Goal: Transaction & Acquisition: Purchase product/service

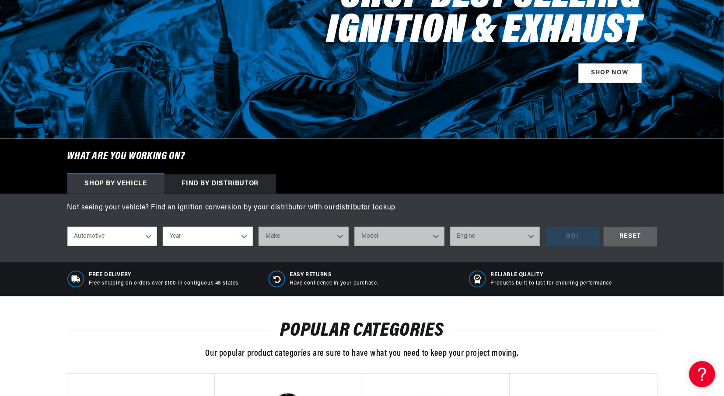
click at [163, 227] on select "Year 2026 2025 2024 2023 2022 2021 2020 2019 2018 2017 2016 2015 2014 2013 2012…" at bounding box center [208, 236] width 90 height 19
select select "1947"
click option "1947" at bounding box center [0, 0] width 0 height 0
select select "1947"
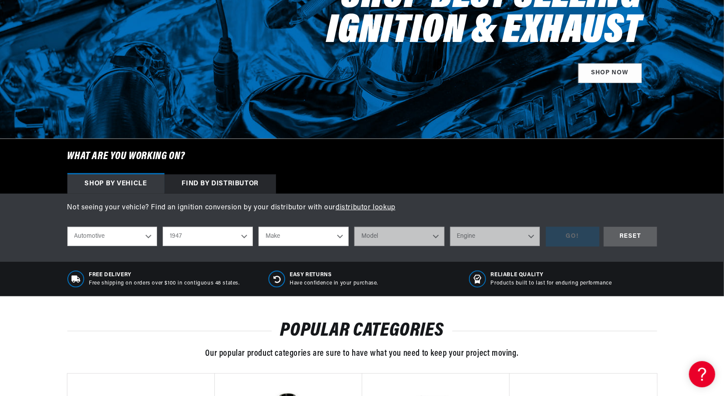
click at [258, 227] on select "Make Austin Chevrolet Chrysler Citroen Crosley Ford Healey Hillman HRG Hudson J…" at bounding box center [303, 236] width 90 height 19
select select "Chevrolet"
click option "Chevrolet" at bounding box center [0, 0] width 0 height 0
select select "Chevrolet"
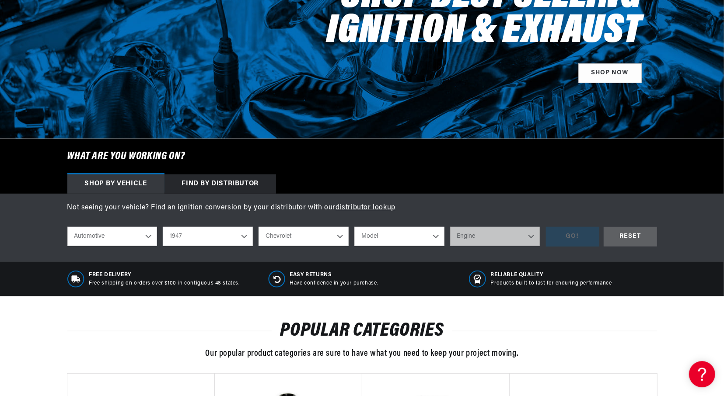
click at [354, 227] on select "Model Fleetline Fleetmaster Stylemaster Series Truck" at bounding box center [399, 236] width 90 height 19
select select "Fleetmaster"
click option "Fleetmaster" at bounding box center [0, 0] width 0 height 0
select select "Fleetmaster"
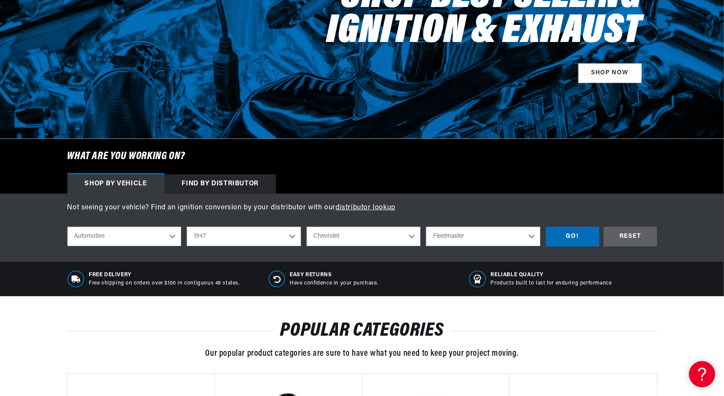
scroll to position [0, 265]
click at [565, 232] on div "GO!" at bounding box center [572, 237] width 53 height 20
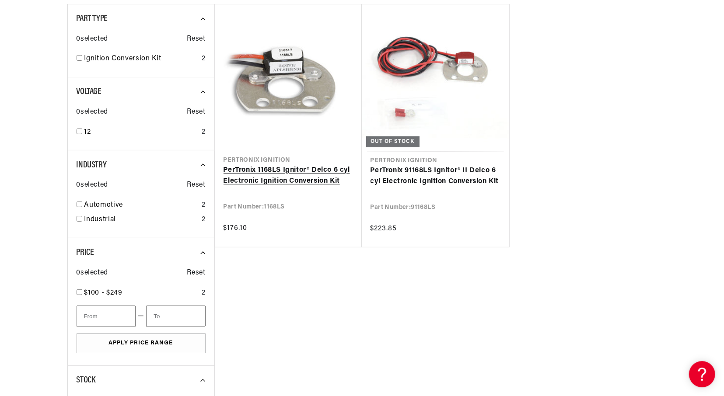
click at [294, 176] on link "PerTronix 1168LS Ignitor® Delco 6 cyl Electronic Ignition Conversion Kit" at bounding box center [287, 176] width 129 height 22
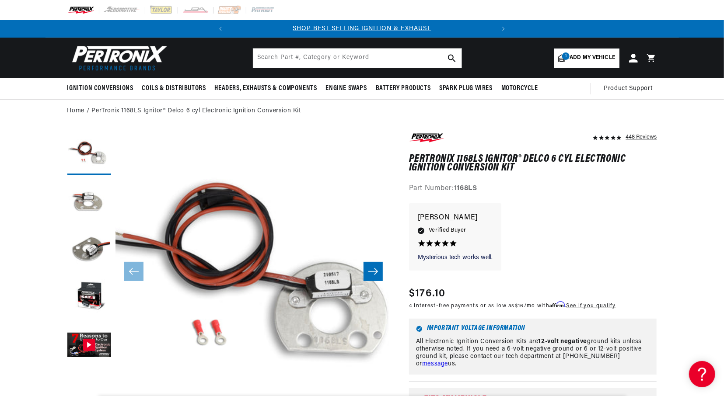
click at [372, 273] on icon "Slide right" at bounding box center [373, 271] width 10 height 9
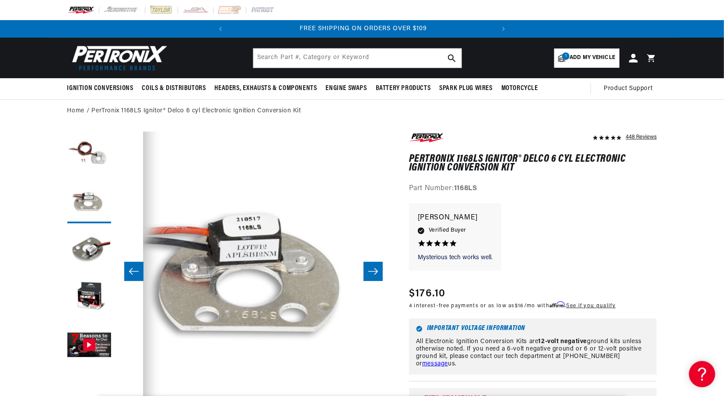
scroll to position [0, 265]
click at [372, 273] on icon "Slide right" at bounding box center [373, 271] width 10 height 9
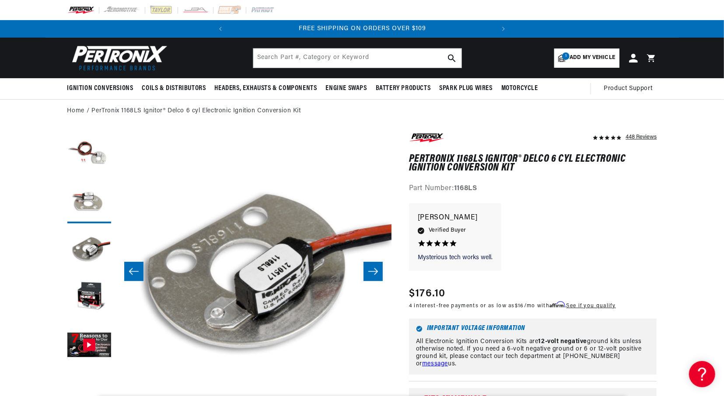
scroll to position [0, 552]
click at [372, 273] on icon "Slide right" at bounding box center [373, 271] width 10 height 9
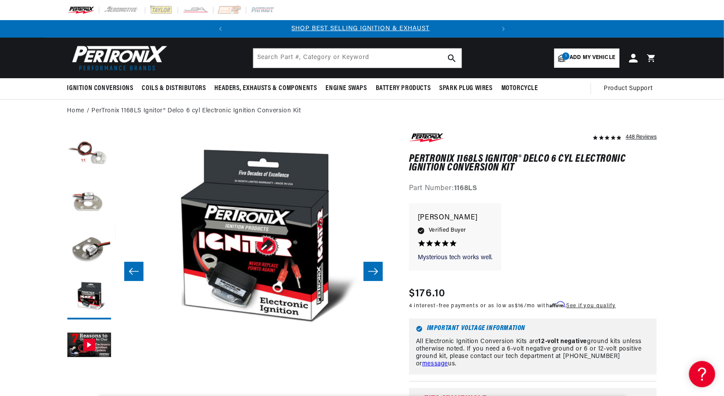
scroll to position [0, 0]
click at [372, 273] on icon "Slide right" at bounding box center [373, 271] width 10 height 9
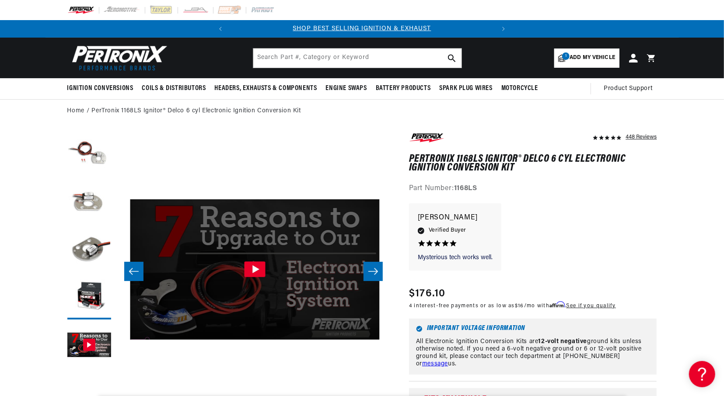
scroll to position [0, 1104]
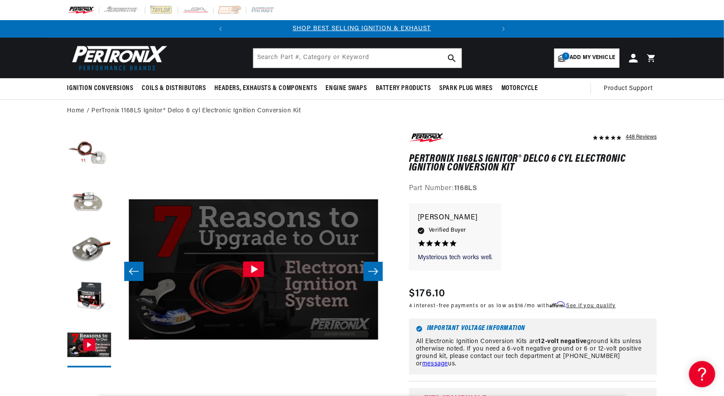
click at [372, 273] on icon "Slide right" at bounding box center [373, 271] width 10 height 9
click at [373, 269] on icon "Slide right" at bounding box center [373, 271] width 10 height 9
click at [138, 275] on icon "Slide left" at bounding box center [134, 271] width 10 height 9
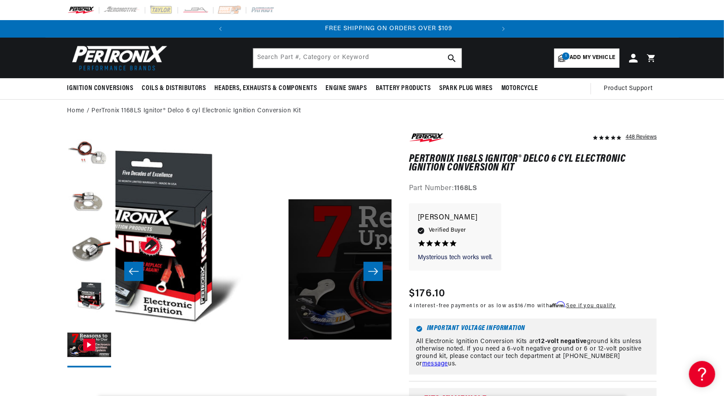
scroll to position [0, 0]
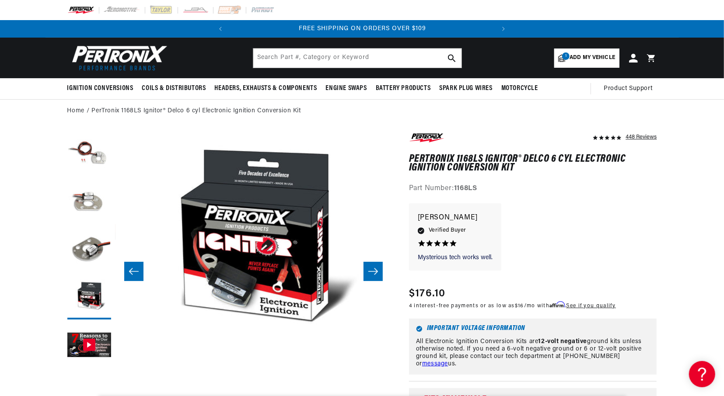
click at [138, 275] on icon "Slide left" at bounding box center [134, 271] width 10 height 9
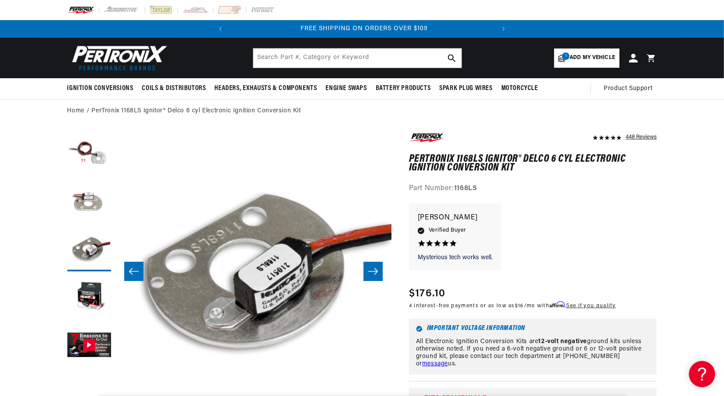
scroll to position [0, 265]
click at [414, 57] on input "text" at bounding box center [357, 58] width 208 height 19
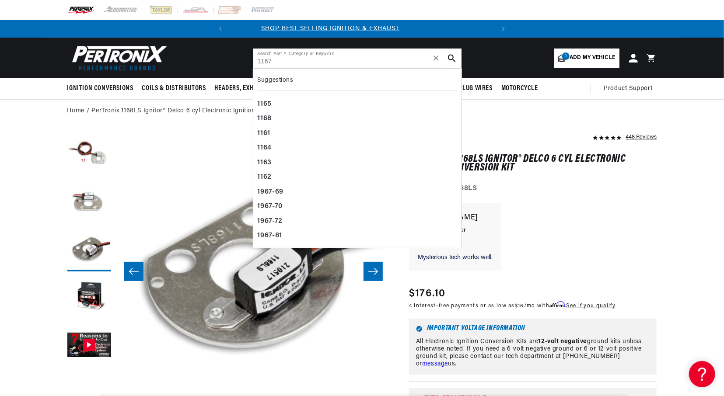
type input "1167"
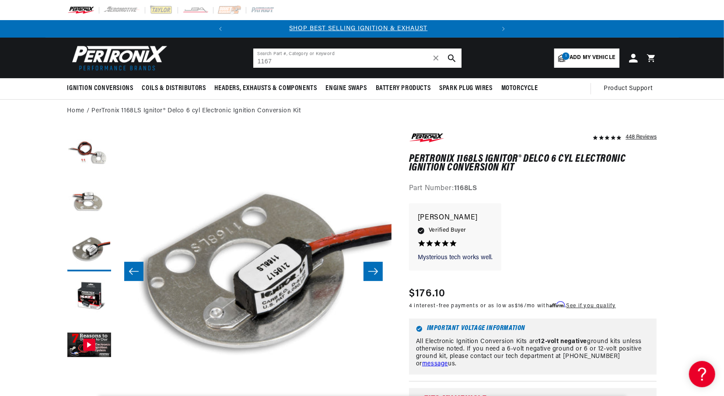
scroll to position [0, 0]
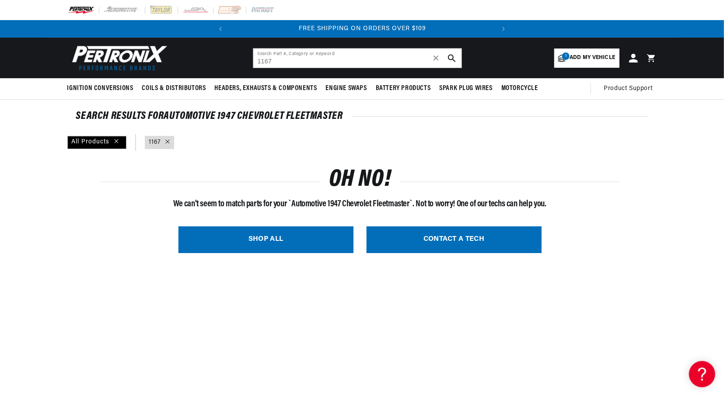
scroll to position [0, 265]
click at [245, 246] on link "SHOP ALL" at bounding box center [265, 240] width 175 height 27
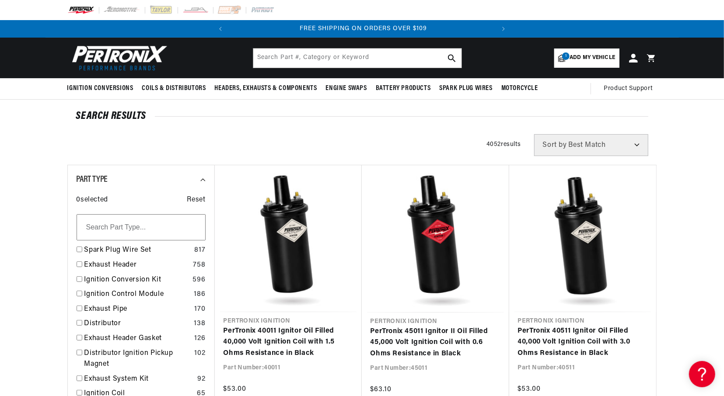
scroll to position [0, 265]
click at [370, 59] on input "text" at bounding box center [357, 58] width 208 height 19
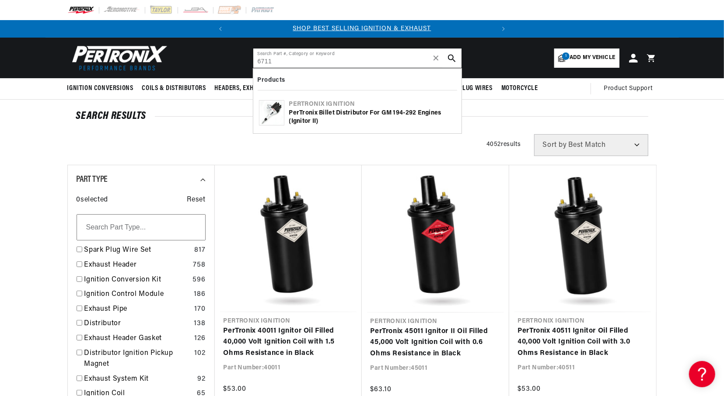
scroll to position [0, 0]
type input "6711"
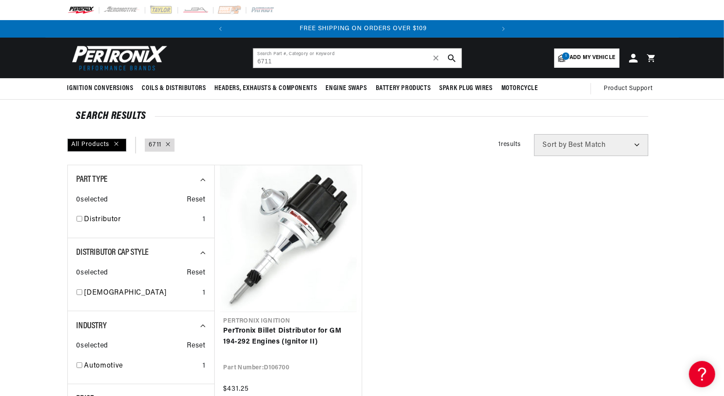
scroll to position [0, 265]
click at [146, 58] on img at bounding box center [117, 58] width 101 height 30
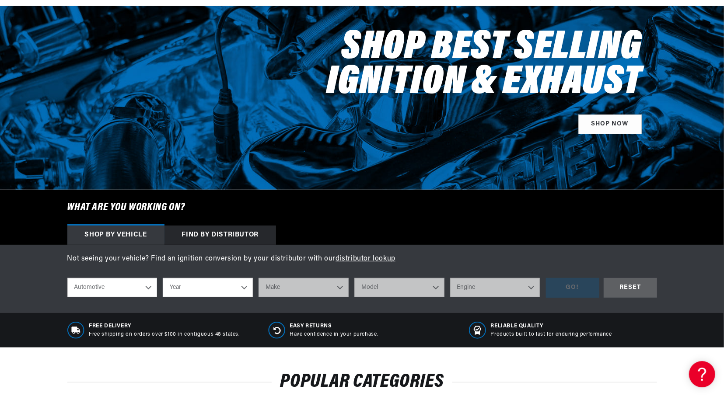
scroll to position [102, 0]
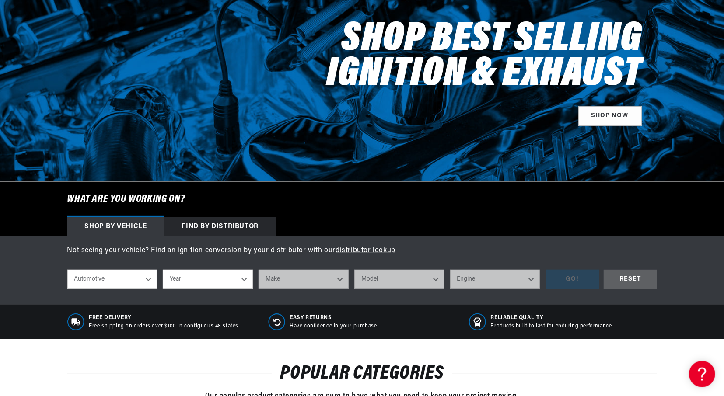
click at [223, 223] on div "Find by Distributor" at bounding box center [220, 226] width 112 height 19
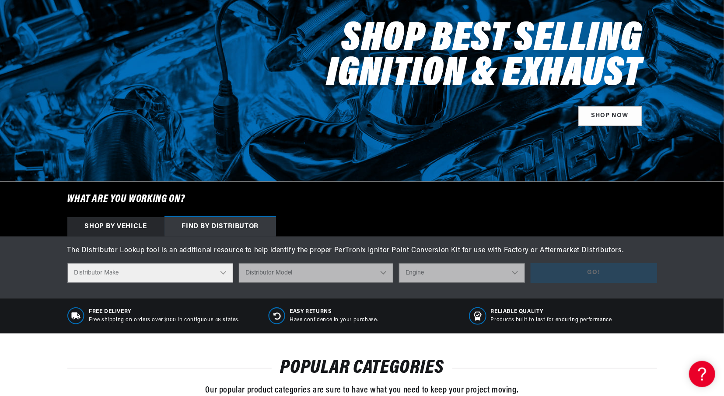
scroll to position [0, 265]
click at [67, 263] on select "Distributor Make Accel [PERSON_NAME] Autolite Bosch Century Chrysler Clark Colt…" at bounding box center [150, 273] width 166 height 20
select select "Delco"
click option "Delco" at bounding box center [0, 0] width 0 height 0
click at [239, 263] on select "Distributor Model 660 661 663 4145 6490 30137 91415 383581 384258 795329 980156…" at bounding box center [316, 273] width 154 height 20
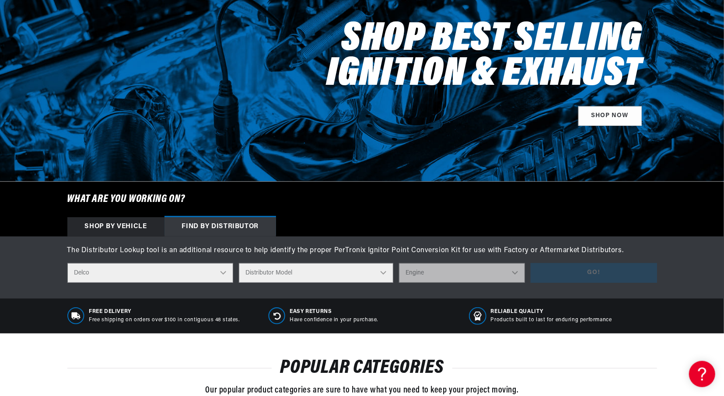
scroll to position [0, 0]
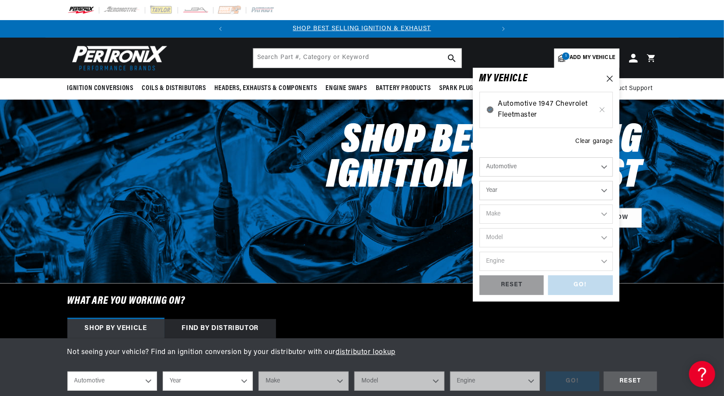
click at [532, 110] on span "Automotive 1947 Chevrolet Fleetmaster" at bounding box center [546, 110] width 96 height 22
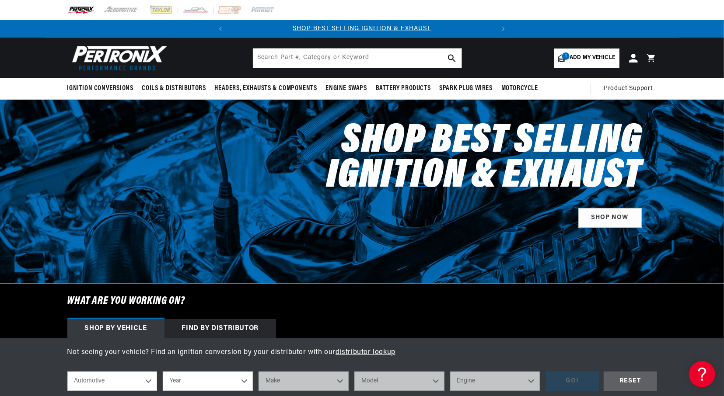
select select "1947"
select select "Chevrolet"
select select "Fleetmaster"
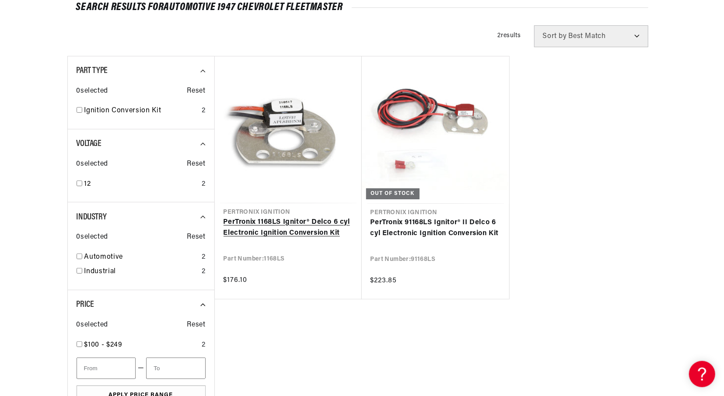
scroll to position [0, 265]
click at [273, 231] on link "PerTronix 1168LS Ignitor® Delco 6 cyl Electronic Ignition Conversion Kit" at bounding box center [287, 228] width 129 height 22
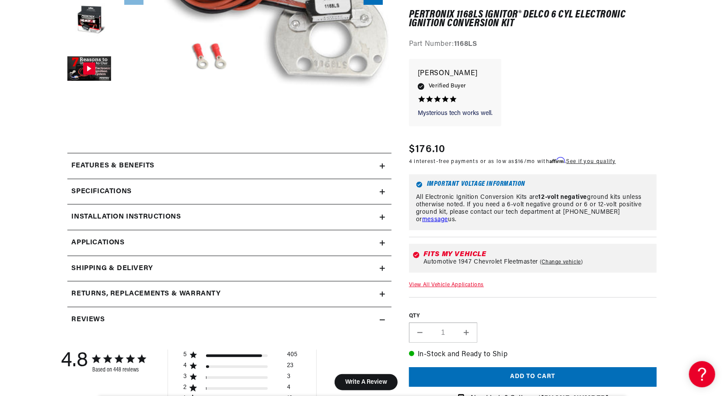
scroll to position [277, 0]
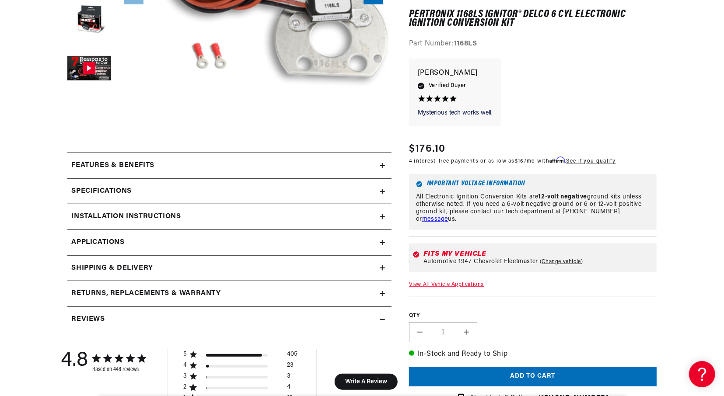
click at [383, 217] on icon at bounding box center [382, 216] width 5 height 5
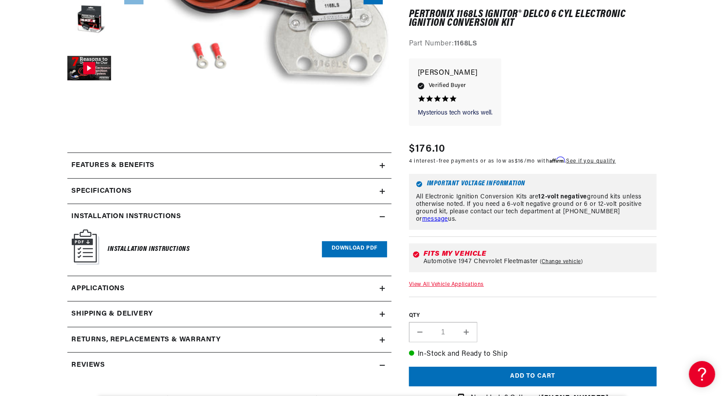
scroll to position [0, 0]
click at [339, 245] on link "Download PDF" at bounding box center [354, 249] width 65 height 16
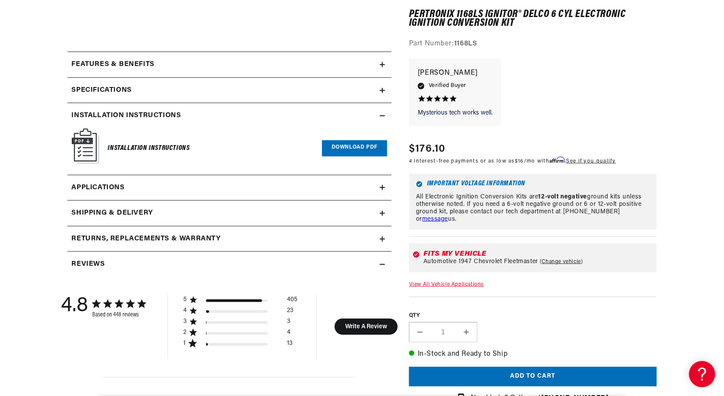
scroll to position [379, 0]
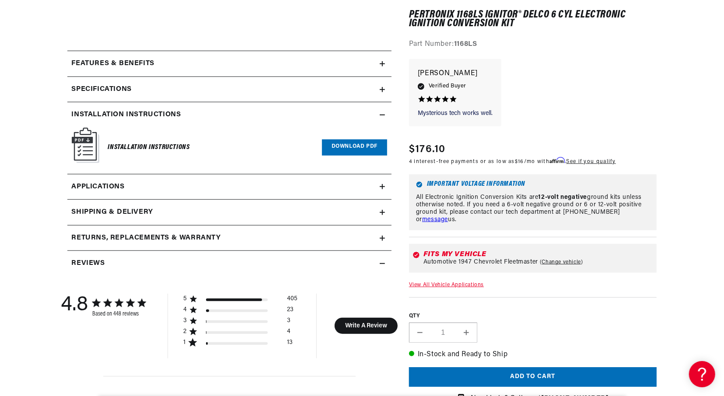
click at [344, 143] on link "Download PDF" at bounding box center [354, 147] width 65 height 16
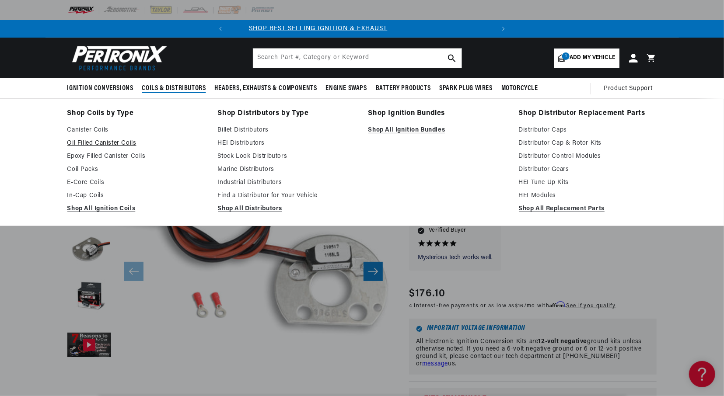
scroll to position [0, 10]
click at [94, 146] on link "Oil Filled Canister Coils" at bounding box center [136, 143] width 138 height 10
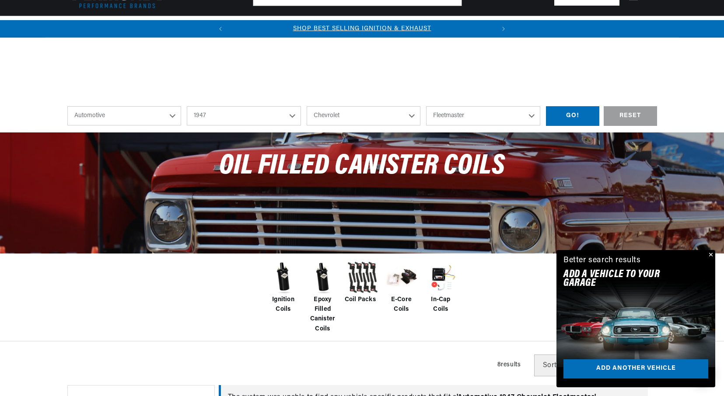
select select "1947"
select select "Chevrolet"
select select "Fleetmaster"
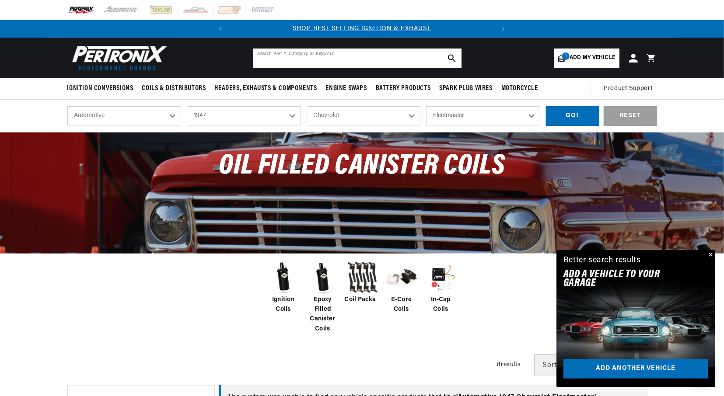
click at [335, 52] on input "text" at bounding box center [357, 58] width 208 height 19
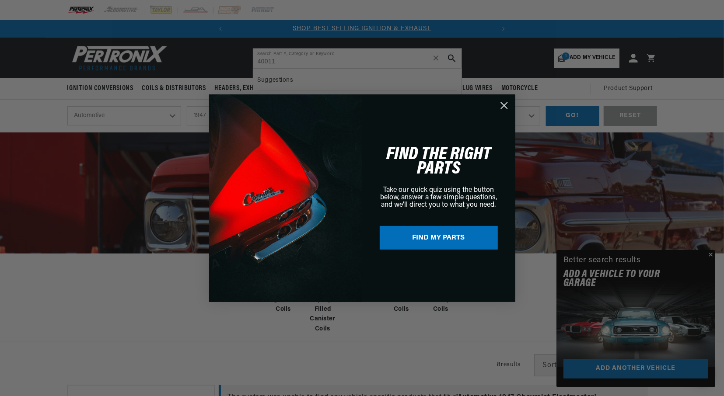
click at [501, 100] on circle "Close dialog" at bounding box center [503, 105] width 14 height 14
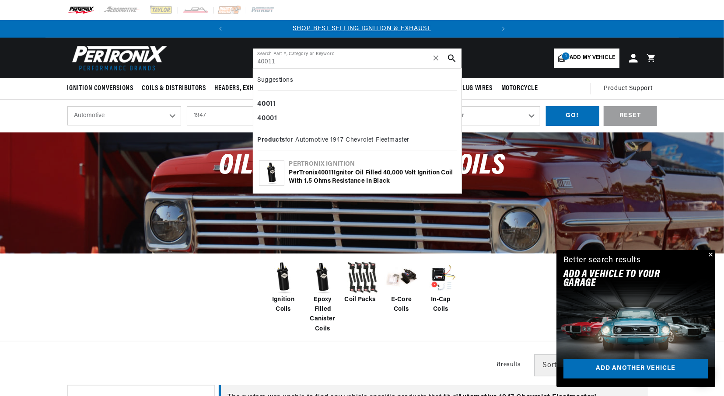
click at [386, 63] on input "40011" at bounding box center [357, 58] width 208 height 19
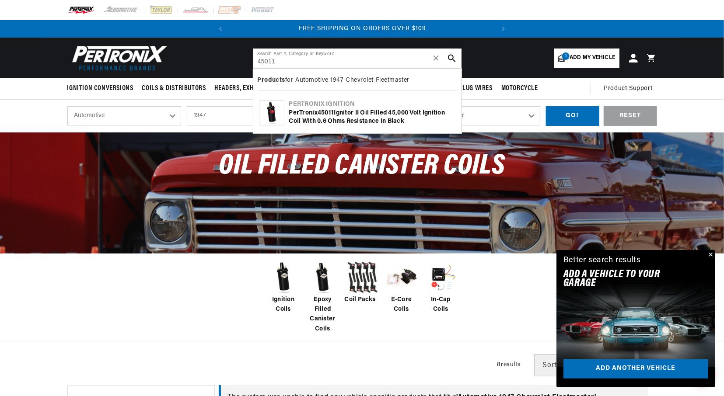
scroll to position [0, 265]
type input "45011"
click at [589, 58] on span "Add my vehicle" at bounding box center [591, 58] width 45 height 8
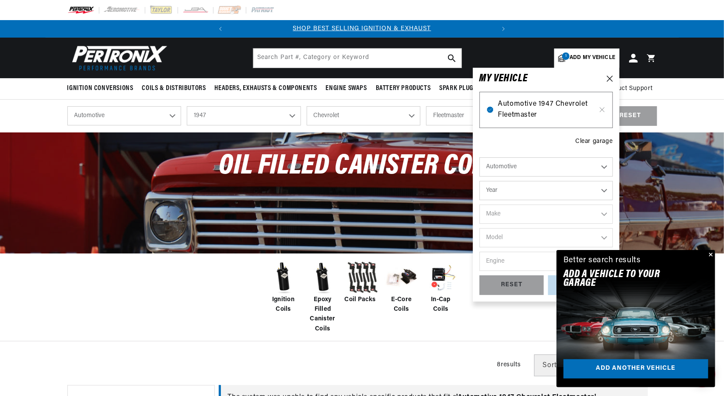
click at [554, 107] on span "Automotive 1947 Chevrolet Fleetmaster" at bounding box center [546, 110] width 96 height 22
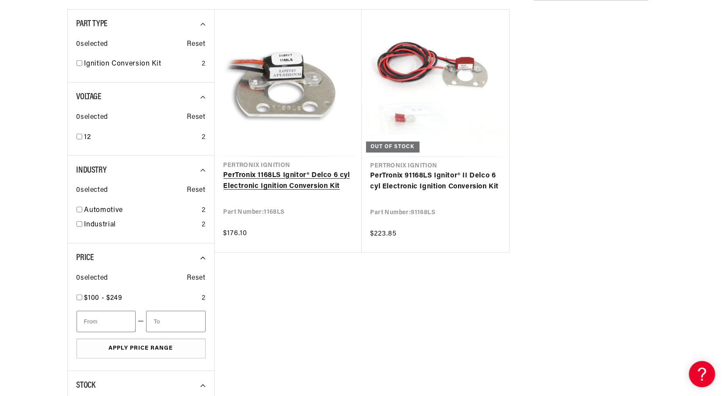
scroll to position [156, 0]
click at [274, 185] on link "PerTronix 1168LS Ignitor® Delco 6 cyl Electronic Ignition Conversion Kit" at bounding box center [287, 181] width 129 height 22
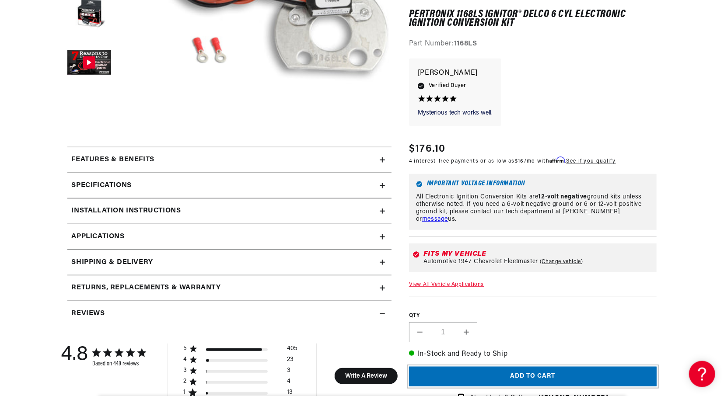
click at [527, 375] on button "Add to cart" at bounding box center [533, 377] width 248 height 20
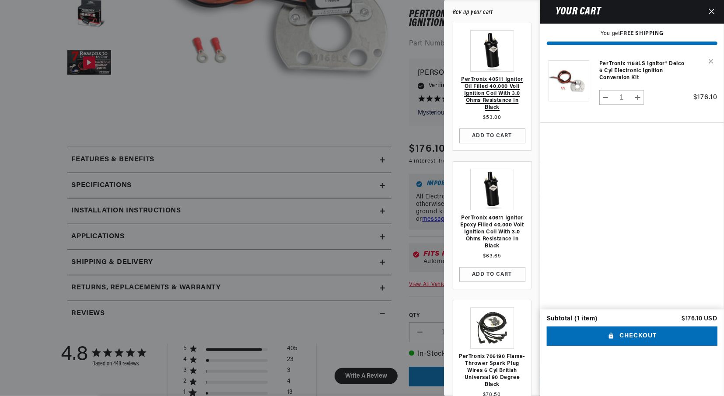
click at [507, 101] on link "PerTronix 40511 Ignitor Oil Filled 40,000 Volt Ignition Coil with 3.0 Ohms Resi…" at bounding box center [491, 93] width 69 height 35
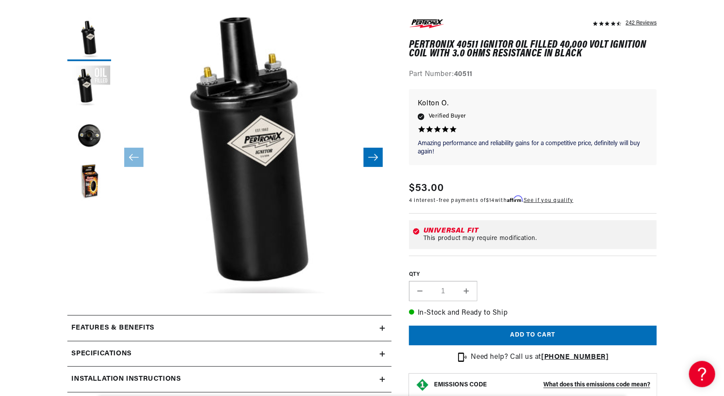
scroll to position [0, 265]
click at [542, 338] on button "Add to cart" at bounding box center [533, 336] width 248 height 20
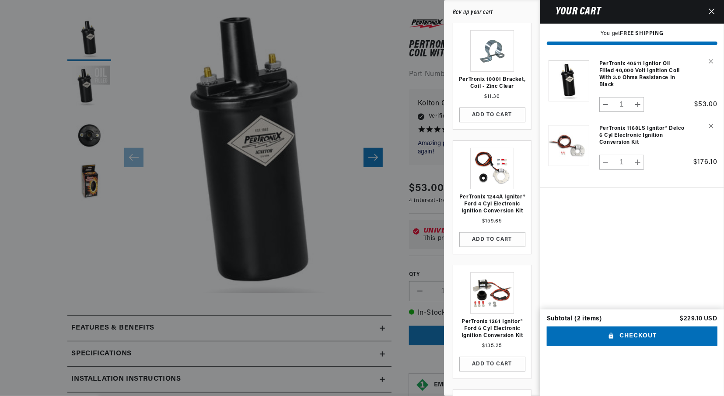
click at [374, 200] on div at bounding box center [362, 198] width 724 height 396
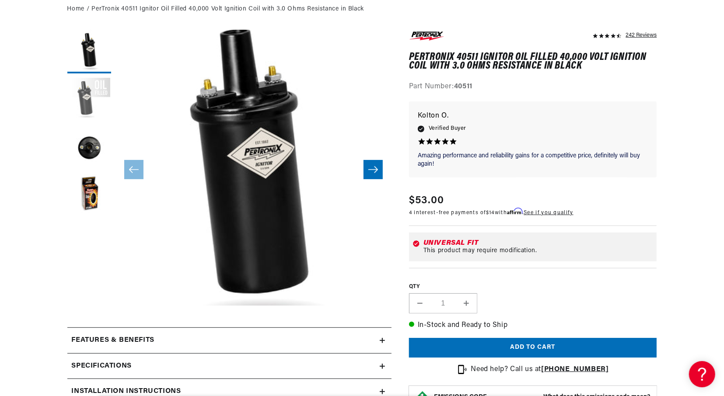
click at [87, 98] on button "Load image 2 in gallery view" at bounding box center [89, 100] width 44 height 44
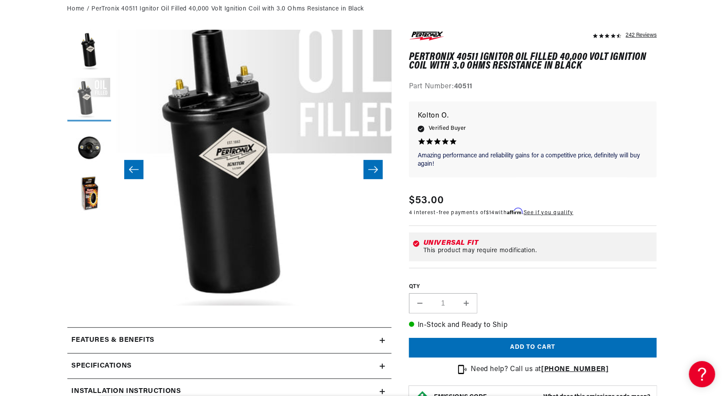
scroll to position [0, 276]
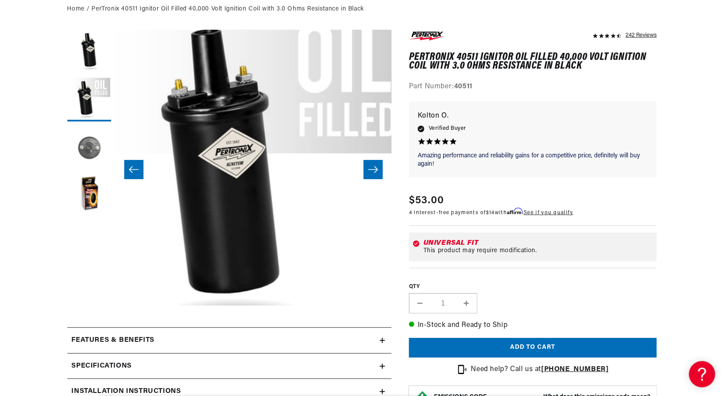
click at [84, 149] on button "Load image 3 in gallery view" at bounding box center [89, 148] width 44 height 44
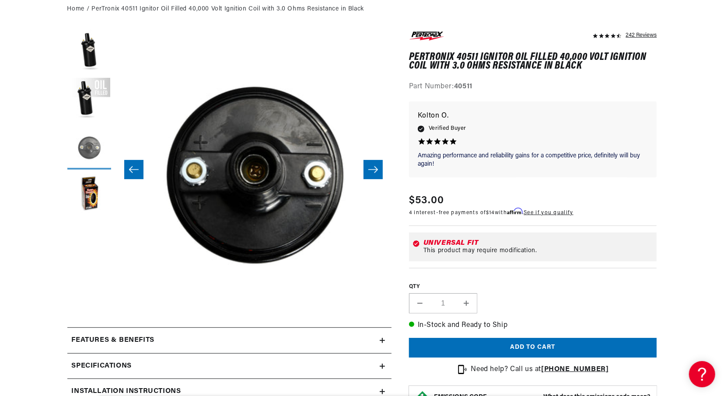
scroll to position [0, 552]
click at [91, 191] on button "Load image 4 in gallery view" at bounding box center [89, 196] width 44 height 44
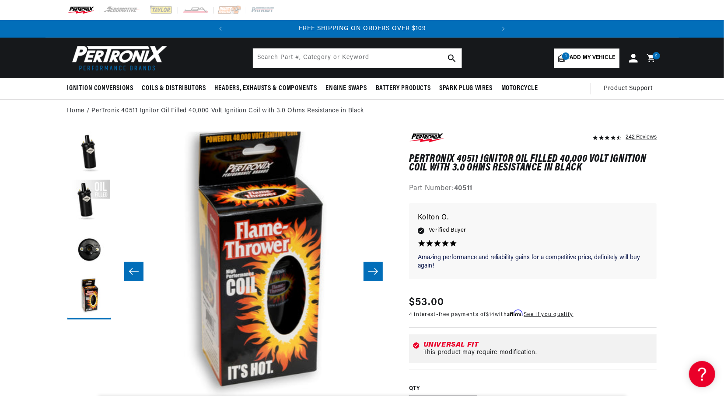
scroll to position [0, 265]
click at [597, 56] on span "Add my vehicle" at bounding box center [591, 58] width 45 height 8
select select "Year"
select select "Make"
select select "Model"
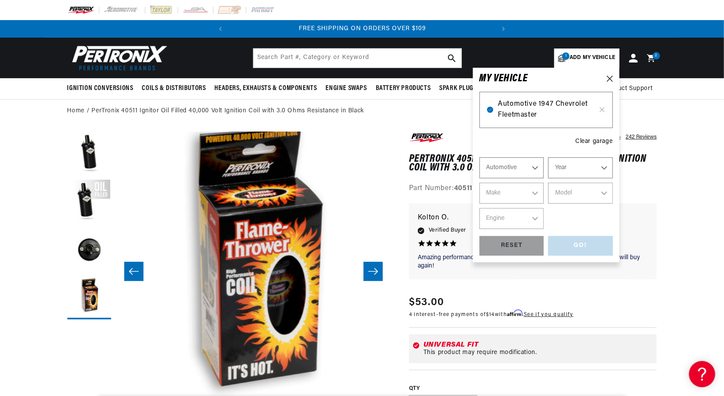
click at [558, 104] on span "Automotive 1947 Chevrolet Fleetmaster" at bounding box center [546, 110] width 96 height 22
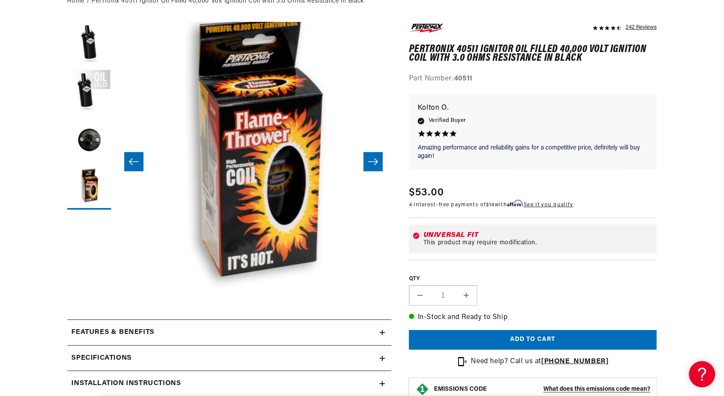
scroll to position [0, 0]
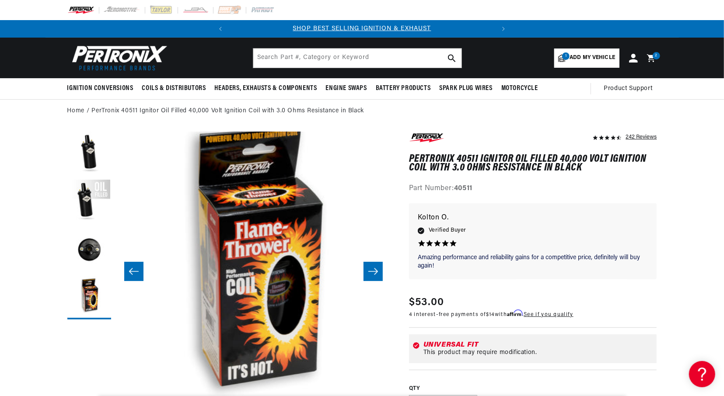
select select "Year"
select select "Make"
select select "Model"
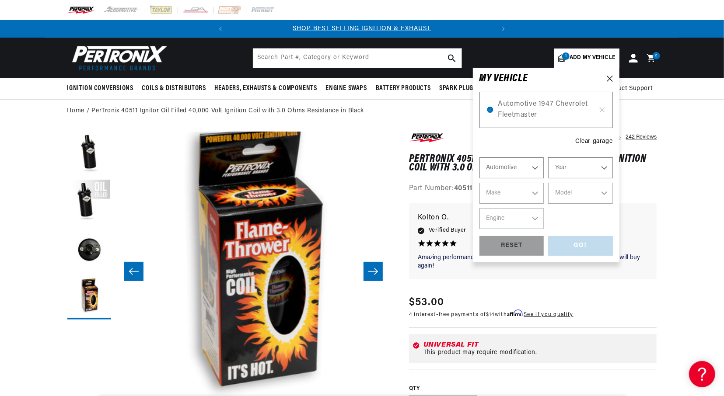
click at [589, 60] on span "Add my vehicle" at bounding box center [591, 58] width 45 height 8
click at [520, 112] on span "Automotive 1947 Chevrolet Fleetmaster" at bounding box center [546, 110] width 96 height 22
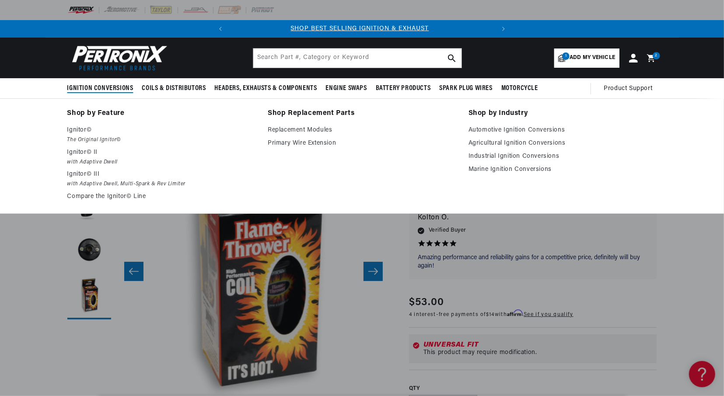
scroll to position [0, 0]
click at [114, 87] on span "Ignition Conversions" at bounding box center [100, 88] width 66 height 9
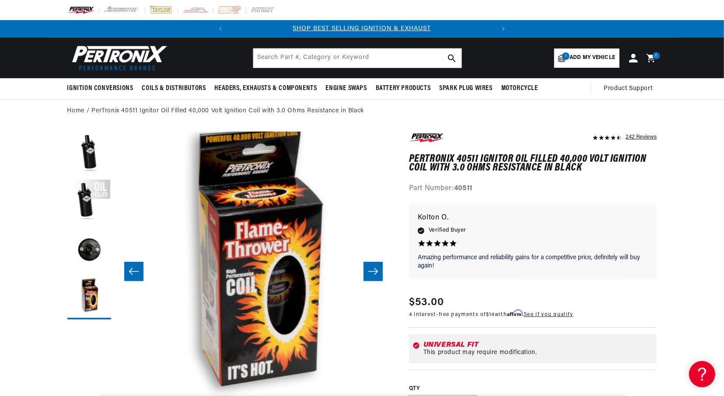
click at [651, 59] on icon at bounding box center [652, 58] width 21 height 10
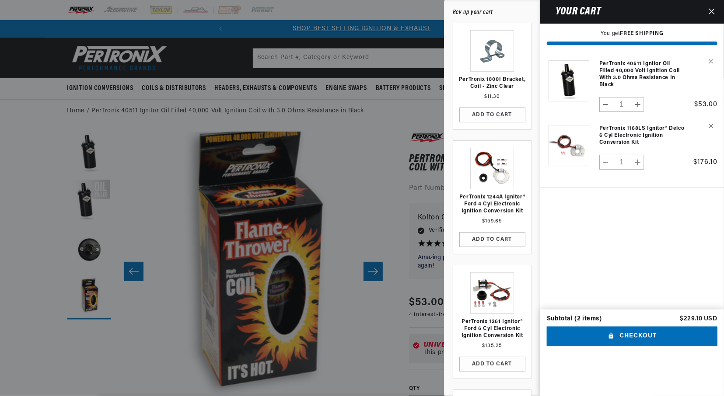
click at [711, 8] on button "Close" at bounding box center [711, 12] width 19 height 24
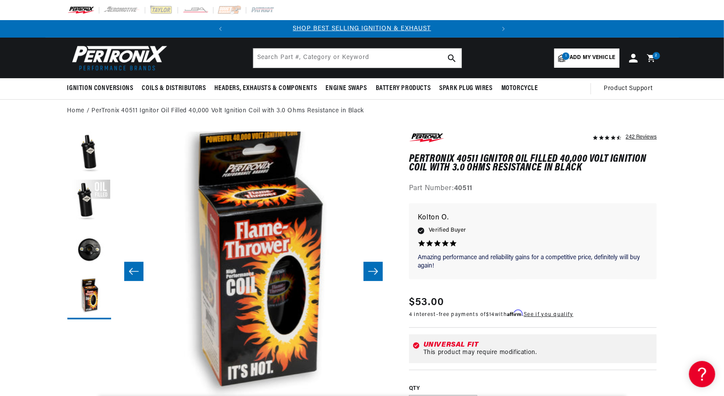
click at [137, 60] on img at bounding box center [117, 58] width 101 height 30
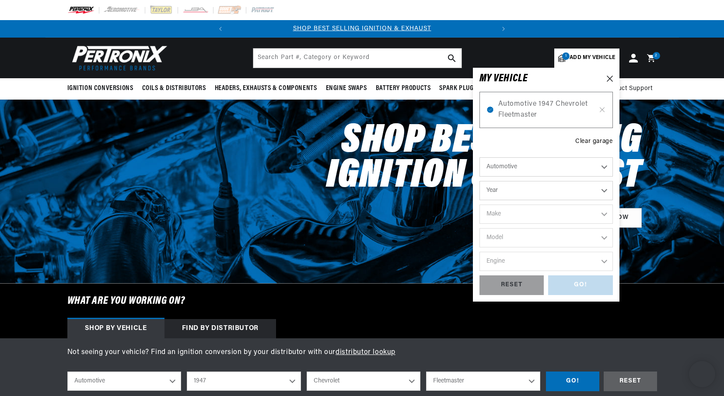
select select "1947"
select select "Chevrolet"
select select "Fleetmaster"
click at [525, 106] on span "Automotive 1947 Chevrolet Fleetmaster" at bounding box center [546, 110] width 96 height 22
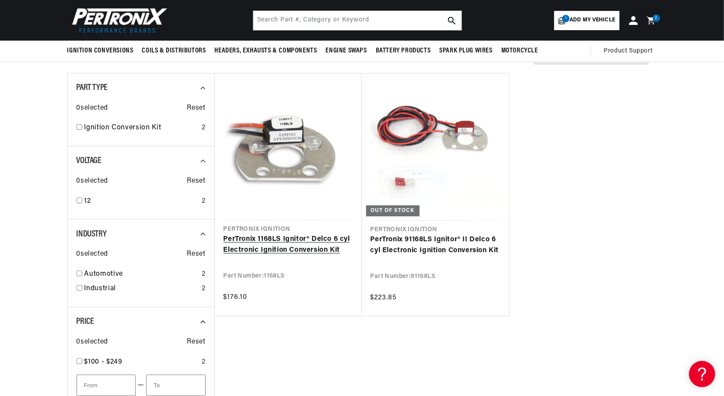
scroll to position [0, 265]
click at [261, 244] on link "PerTronix 1168LS Ignitor® Delco 6 cyl Electronic Ignition Conversion Kit" at bounding box center [287, 245] width 129 height 22
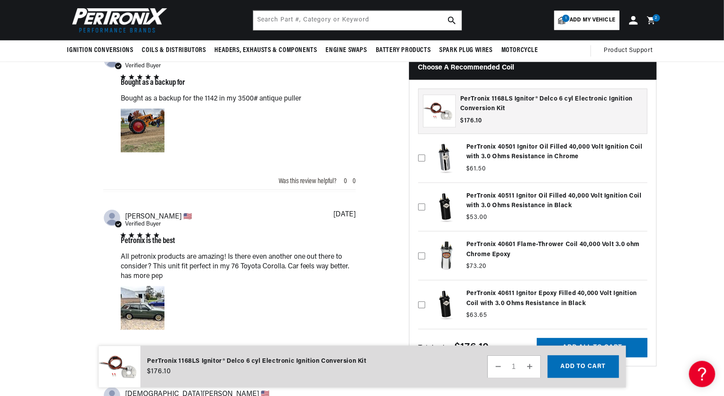
scroll to position [1037, 0]
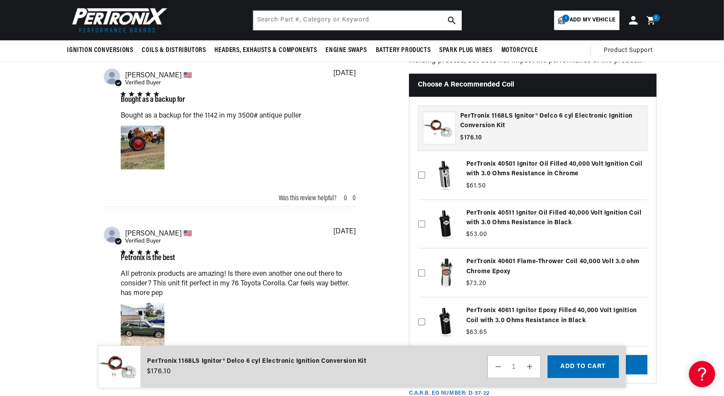
click at [651, 16] on icon at bounding box center [652, 20] width 21 height 10
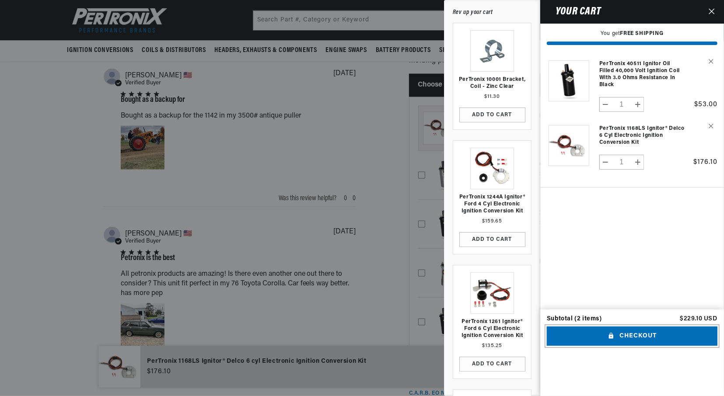
click at [636, 346] on button "Checkout" at bounding box center [632, 337] width 171 height 20
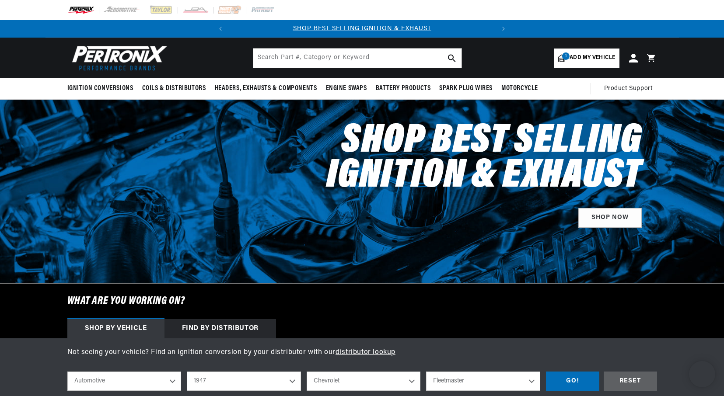
select select "1947"
select select "Chevrolet"
select select "Fleetmaster"
click at [584, 56] on span "Add my vehicle" at bounding box center [591, 58] width 45 height 8
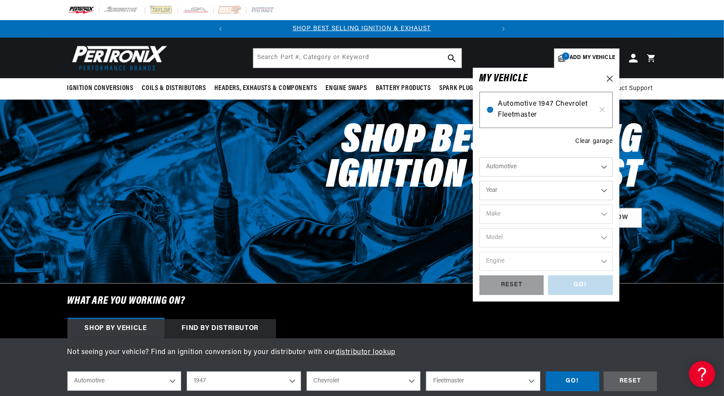
click at [538, 105] on span "Automotive 1947 Chevrolet Fleetmaster" at bounding box center [546, 110] width 96 height 22
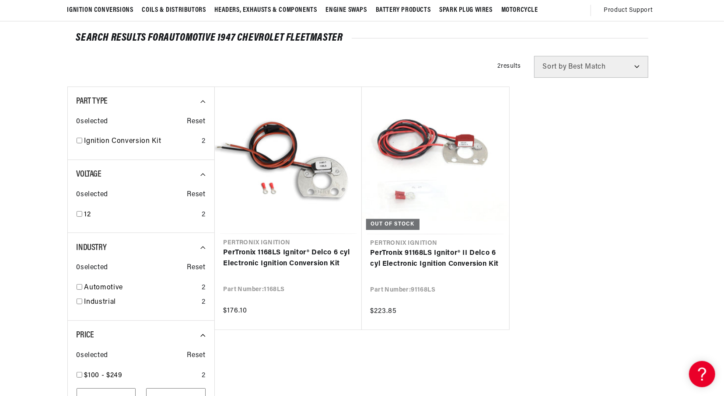
scroll to position [89, 0]
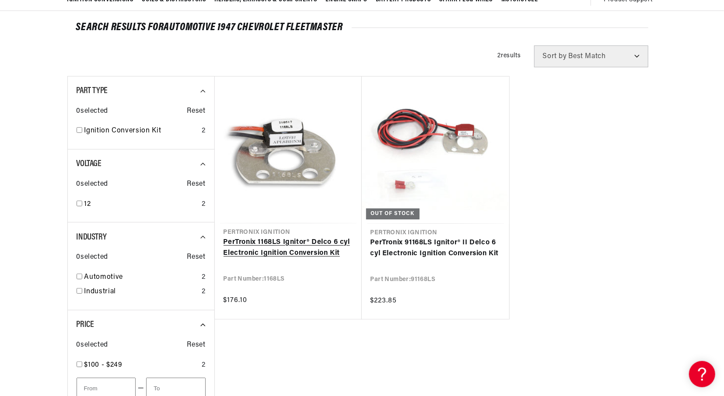
click at [278, 238] on link "PerTronix 1168LS Ignitor® Delco 6 cyl Electronic Ignition Conversion Kit" at bounding box center [287, 248] width 129 height 22
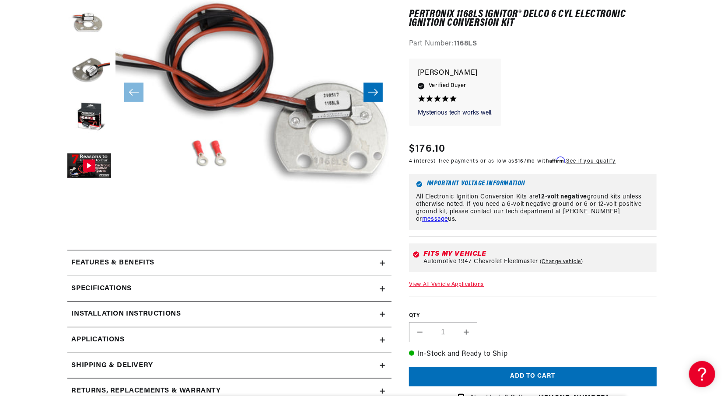
scroll to position [0, 265]
click at [381, 313] on icon at bounding box center [382, 314] width 5 height 5
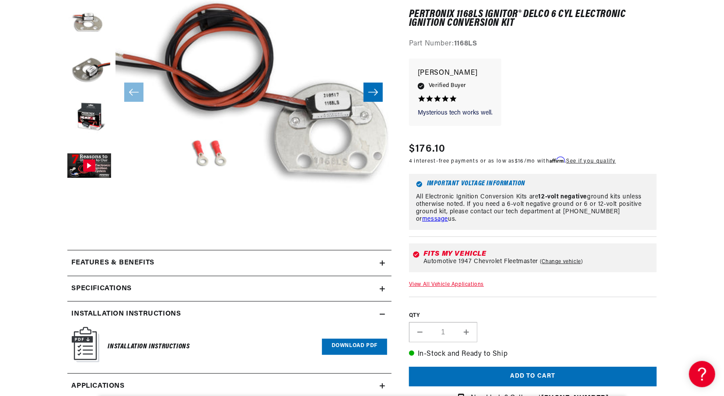
click at [353, 346] on link "Download PDF" at bounding box center [354, 347] width 65 height 16
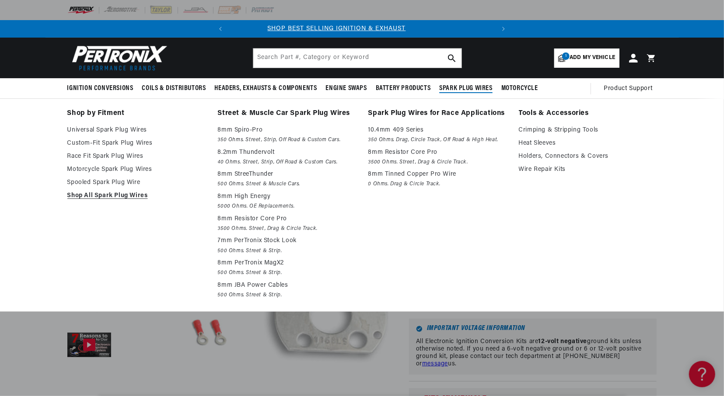
scroll to position [0, 2]
click at [458, 88] on span "Spark Plug Wires" at bounding box center [465, 88] width 53 height 9
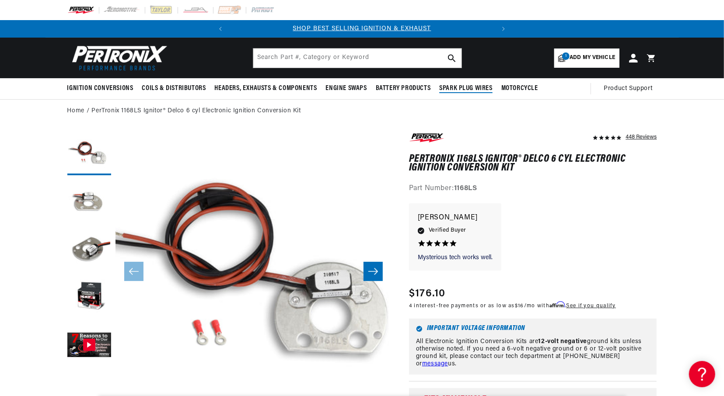
click at [458, 88] on span "Spark Plug Wires" at bounding box center [465, 88] width 53 height 9
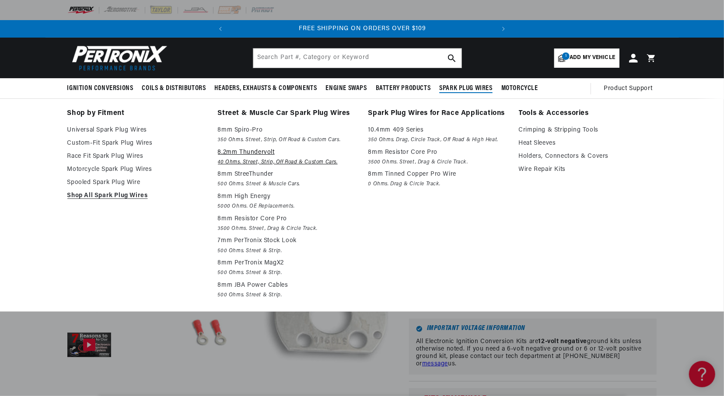
scroll to position [0, 265]
click at [230, 151] on p "8.2mm Thundervolt" at bounding box center [287, 152] width 138 height 10
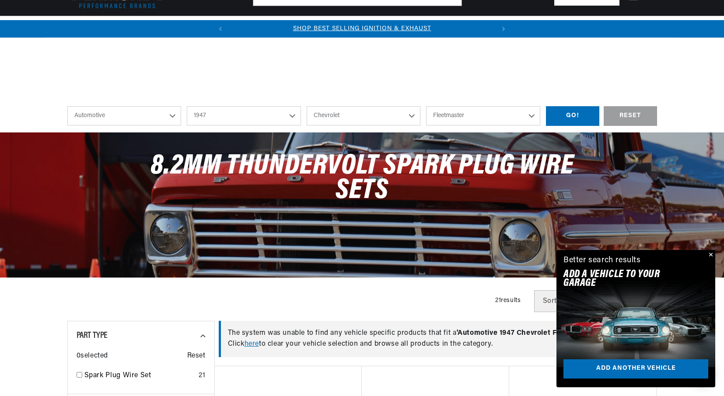
select select "1947"
select select "Chevrolet"
select select "Fleetmaster"
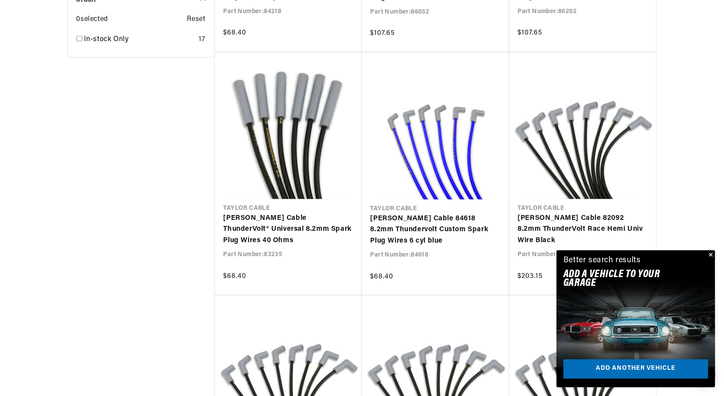
scroll to position [802, 0]
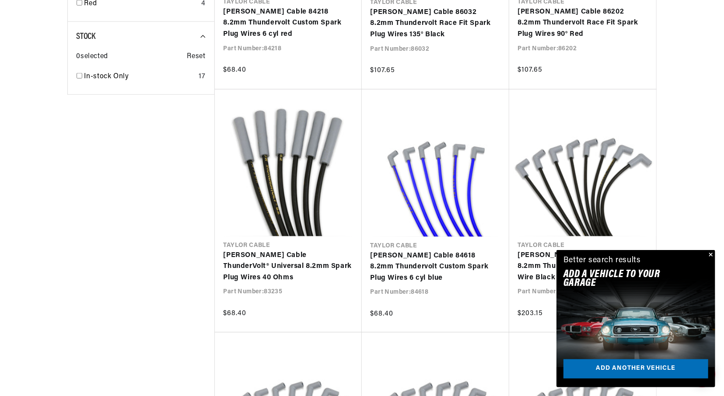
scroll to position [776, 0]
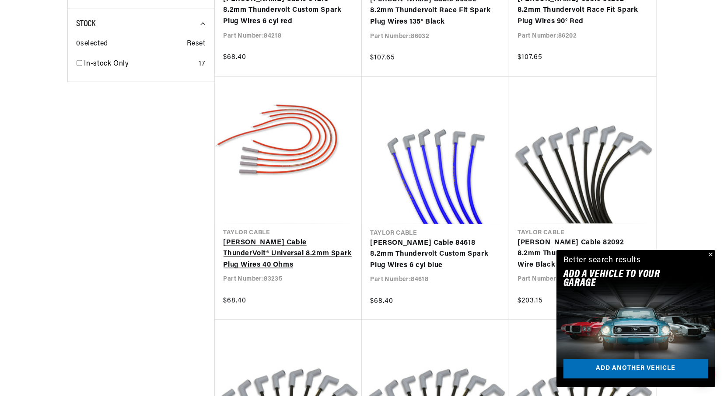
click at [284, 244] on link "[PERSON_NAME] Cable ThunderVolt® Universal 8.2mm Spark Plug Wires 40 Ohms" at bounding box center [287, 254] width 129 height 34
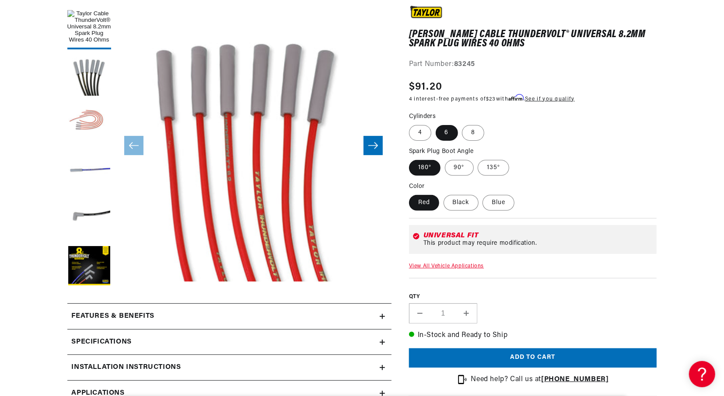
scroll to position [0, 265]
click at [463, 205] on label "Black" at bounding box center [460, 203] width 35 height 16
click at [444, 194] on input "Black" at bounding box center [443, 193] width 0 height 0
radio input "true"
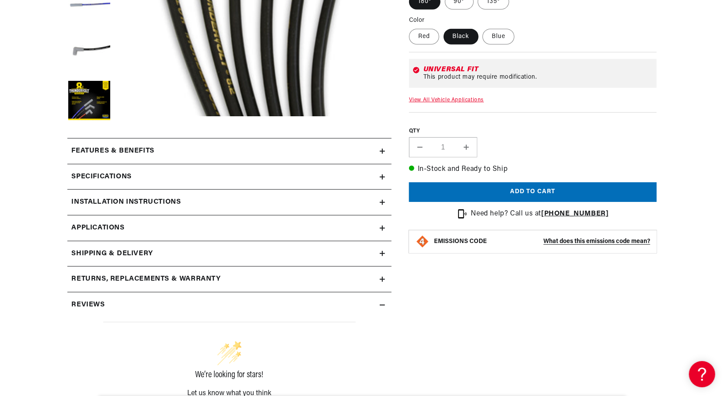
click at [382, 199] on summary "Installation instructions" at bounding box center [229, 202] width 324 height 25
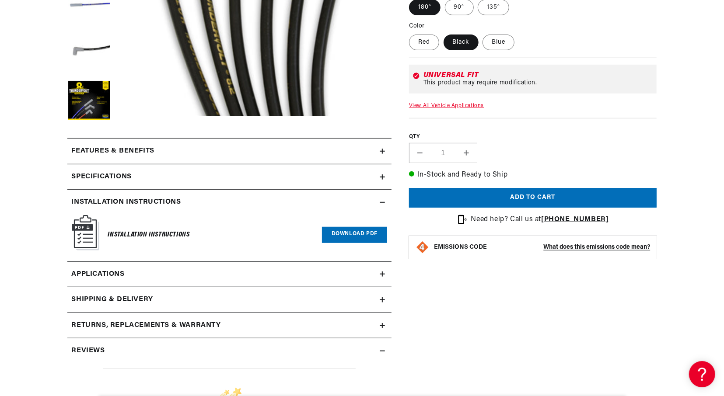
click at [346, 234] on link "Download PDF" at bounding box center [354, 235] width 65 height 16
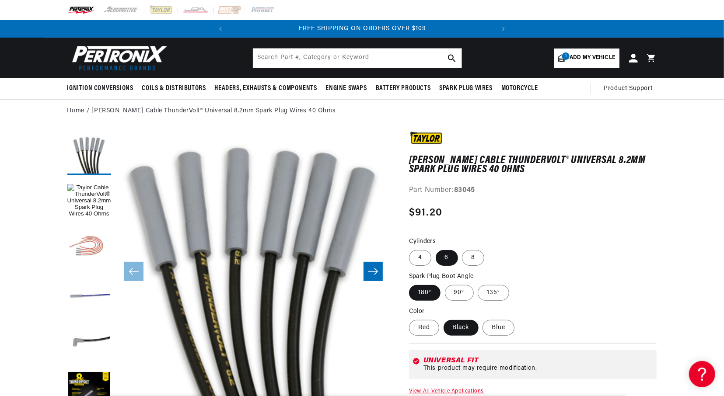
scroll to position [0, 265]
click at [375, 265] on button "Slide right" at bounding box center [372, 271] width 19 height 19
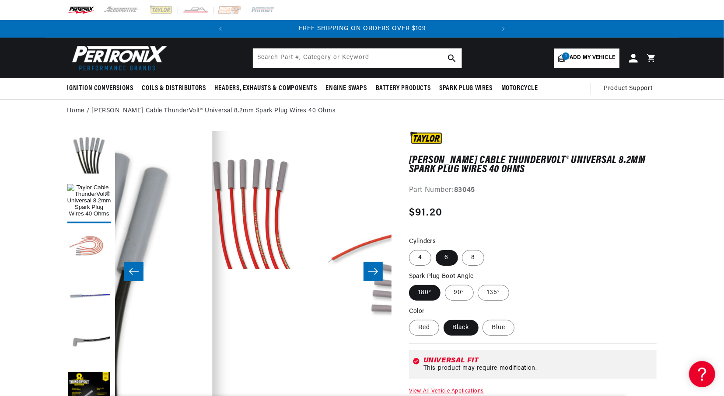
click at [375, 265] on button "Slide right" at bounding box center [372, 271] width 19 height 19
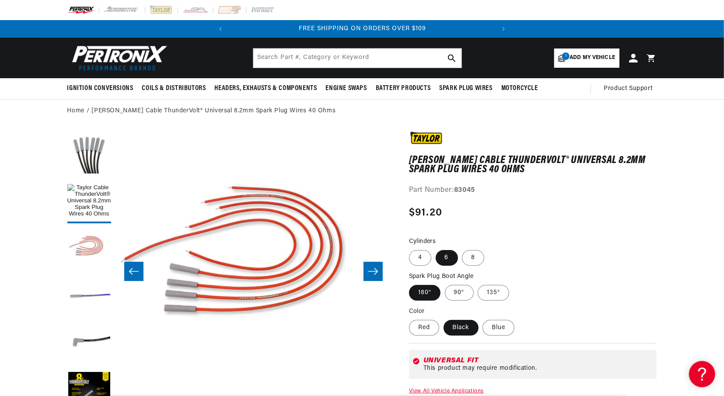
click at [375, 265] on button "Slide right" at bounding box center [372, 271] width 19 height 19
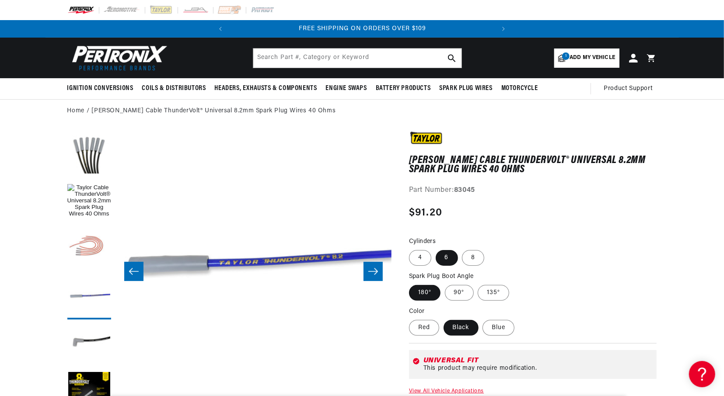
click at [375, 265] on button "Slide right" at bounding box center [372, 271] width 19 height 19
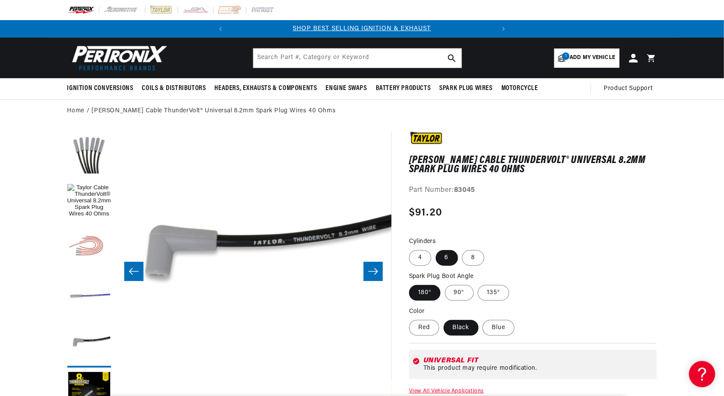
scroll to position [0, 0]
click at [375, 265] on button "Slide right" at bounding box center [372, 271] width 19 height 19
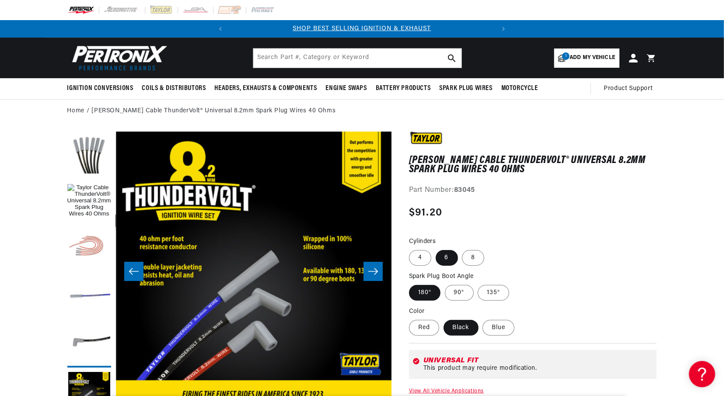
scroll to position [0, 1242]
click at [375, 265] on button "Slide right" at bounding box center [372, 271] width 19 height 19
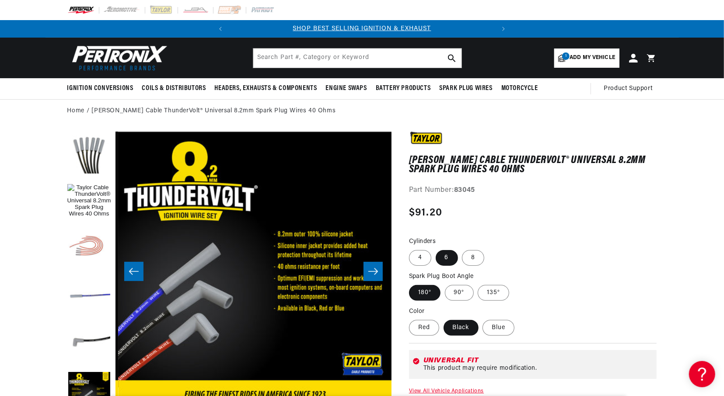
scroll to position [0, 1518]
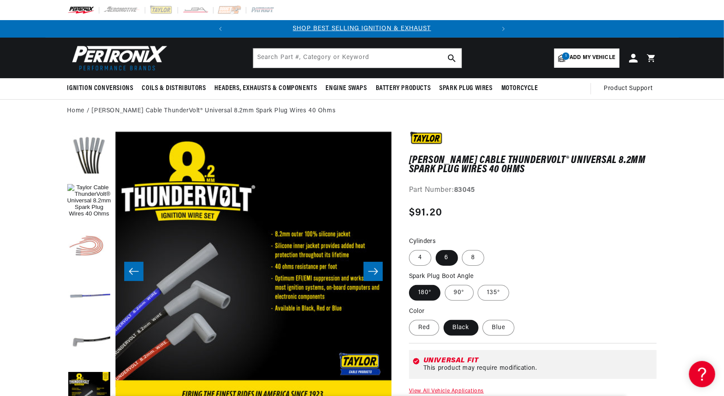
click at [375, 265] on button "Slide right" at bounding box center [372, 271] width 19 height 19
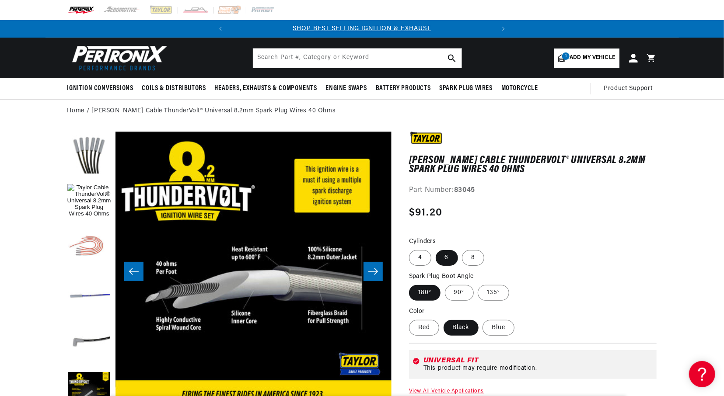
scroll to position [0, 0]
click at [642, 234] on div "Taylor Cable ThunderVolt® Universal 8.2mm Spark Plug Wires 40 Ohms Taylor Cable…" at bounding box center [533, 344] width 248 height 424
click at [582, 59] on span "Add my vehicle" at bounding box center [591, 58] width 45 height 8
select select "Year"
select select "Make"
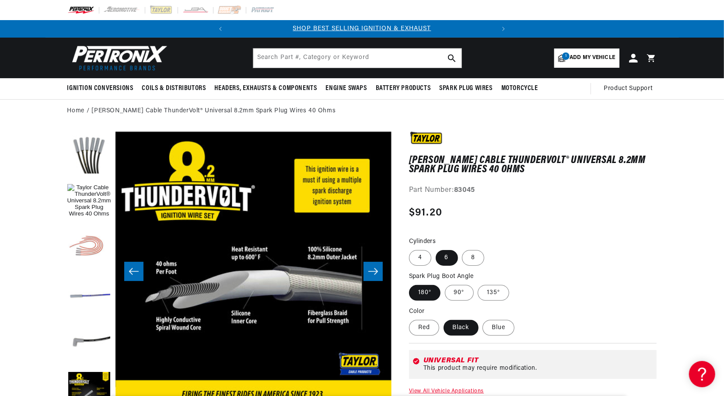
select select "Model"
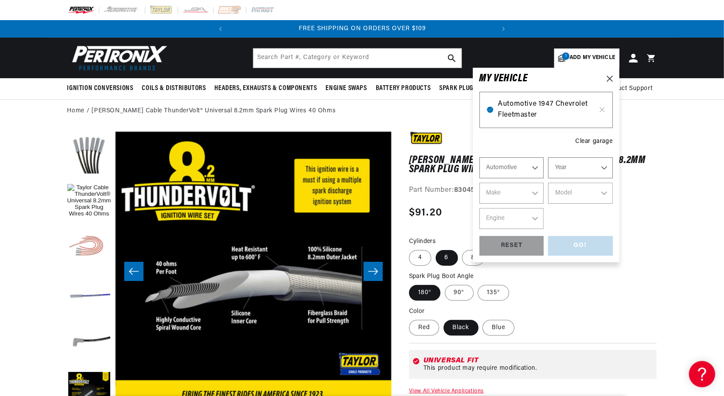
scroll to position [0, 265]
click at [542, 105] on span "Automotive 1947 Chevrolet Fleetmaster" at bounding box center [546, 110] width 96 height 22
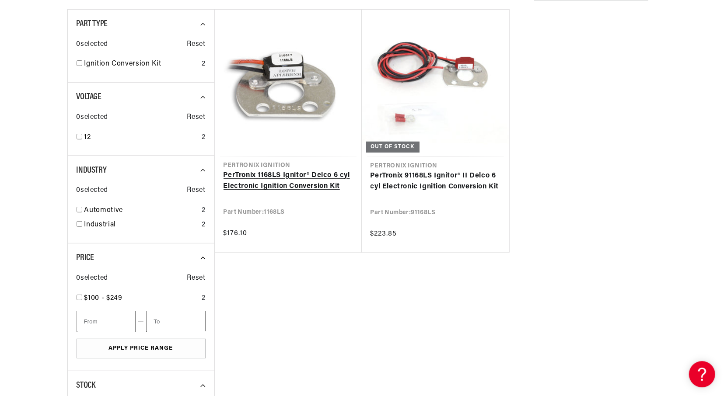
click at [301, 187] on link "PerTronix 1168LS Ignitor® Delco 6 cyl Electronic Ignition Conversion Kit" at bounding box center [287, 181] width 129 height 22
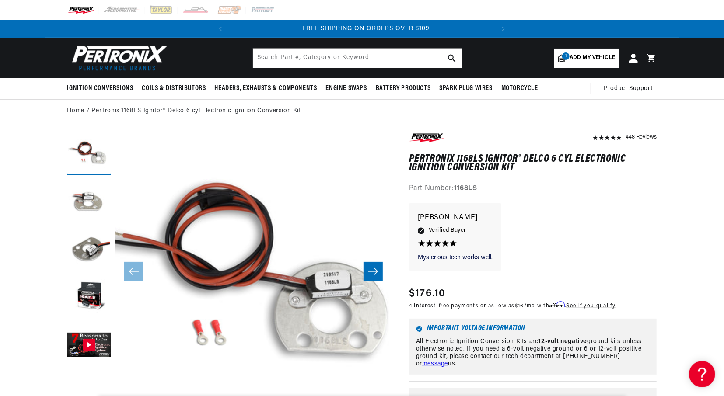
scroll to position [0, 265]
click at [375, 266] on button "Slide right" at bounding box center [372, 271] width 19 height 19
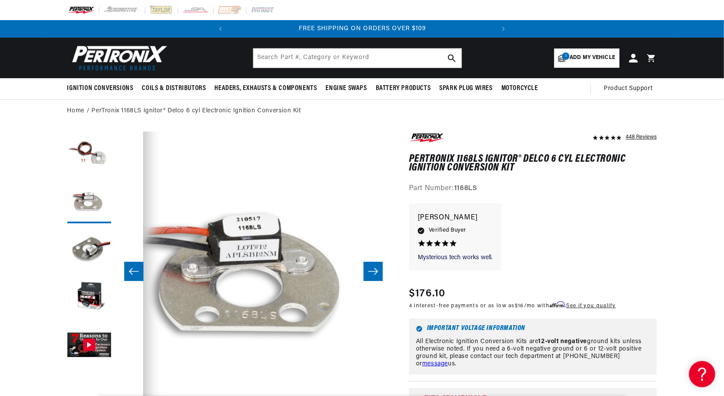
click at [375, 266] on button "Slide right" at bounding box center [372, 271] width 19 height 19
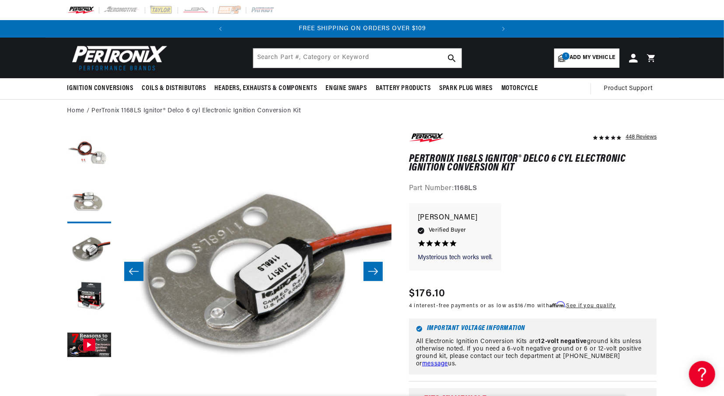
scroll to position [0, 552]
click at [375, 266] on button "Slide right" at bounding box center [372, 271] width 19 height 19
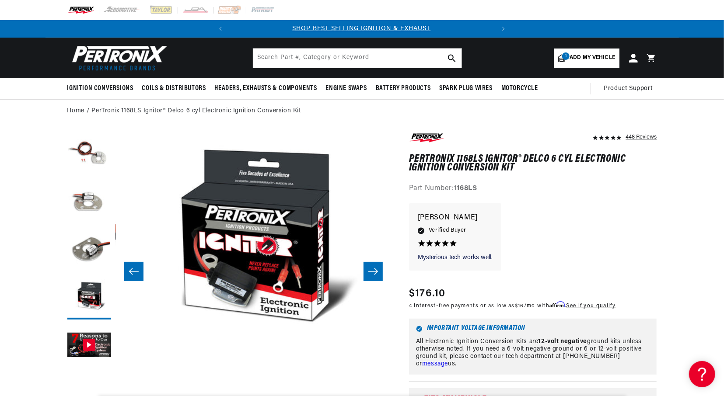
scroll to position [0, 0]
click at [375, 266] on button "Slide right" at bounding box center [372, 271] width 19 height 19
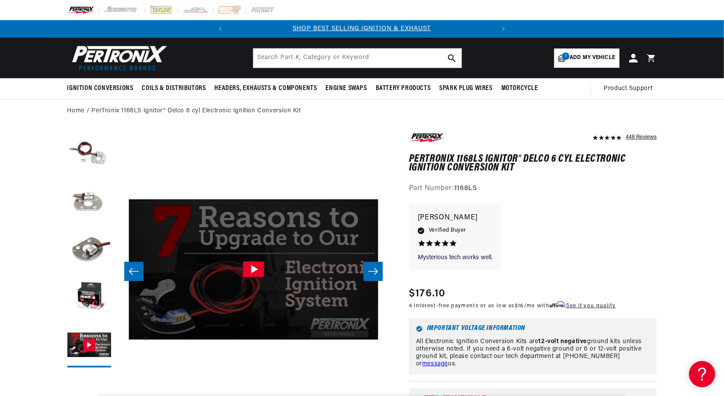
click at [375, 266] on button "Slide right" at bounding box center [372, 271] width 19 height 19
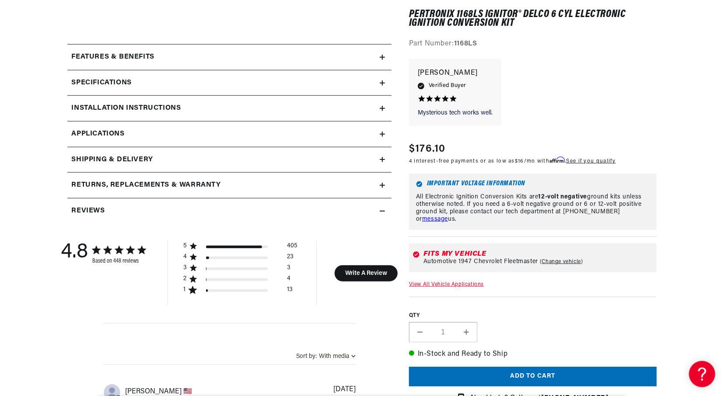
click at [463, 284] on link "View All Vehicle Applications" at bounding box center [446, 284] width 75 height 5
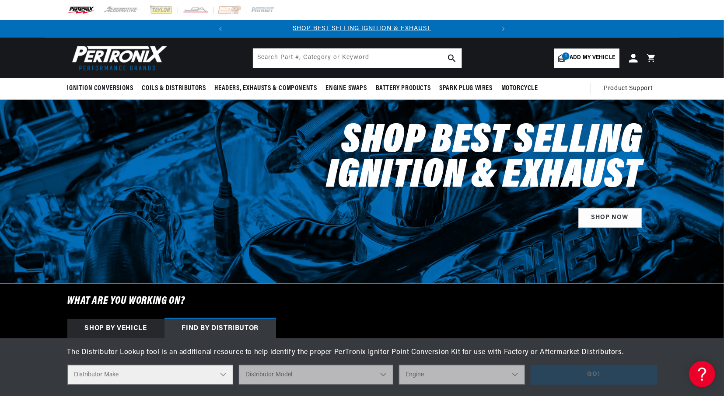
click at [67, 365] on select "Distributor Make Accel Aldon Autolite Bosch Century Chrysler Clark Colt Contine…" at bounding box center [150, 375] width 166 height 20
select select "Delco"
click option "Delco" at bounding box center [0, 0] width 0 height 0
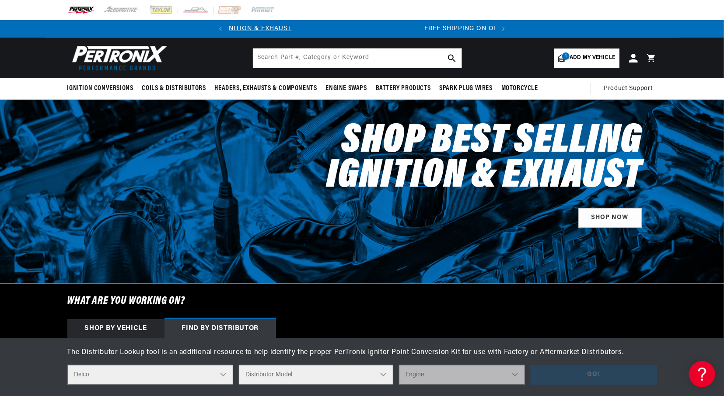
scroll to position [0, 265]
click at [239, 365] on select "Distributor Model 660 661 663 4145 6490 30137 91415 383581 384258 795329 980156…" at bounding box center [316, 375] width 154 height 20
select select "1112362"
click option "1112362" at bounding box center [0, 0] width 0 height 0
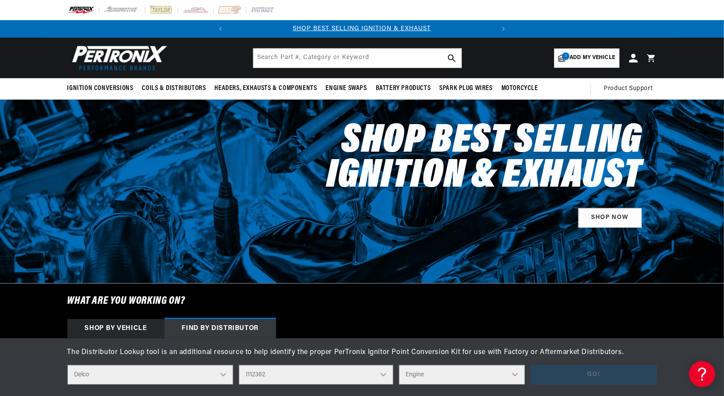
click at [399, 365] on select "Engine 6" at bounding box center [462, 375] width 126 height 20
select select "6"
click option "6" at bounding box center [0, 0] width 0 height 0
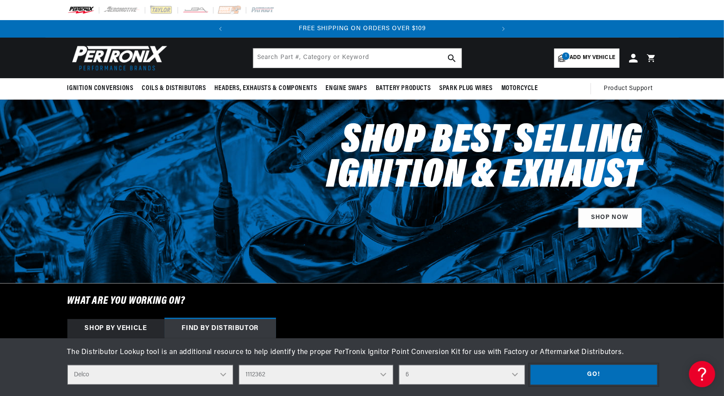
click at [561, 375] on button "Go!" at bounding box center [593, 375] width 126 height 20
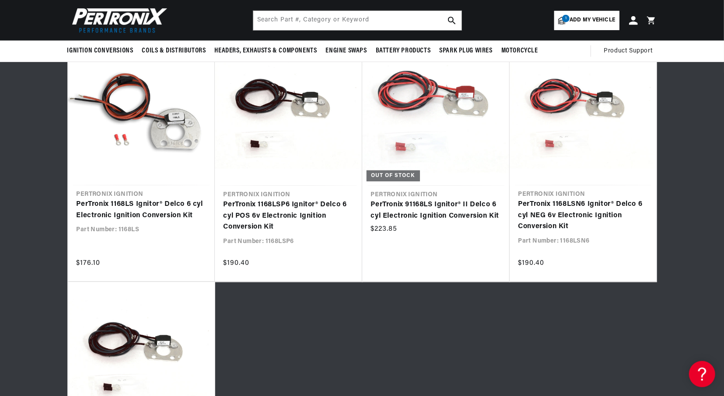
scroll to position [371, 0]
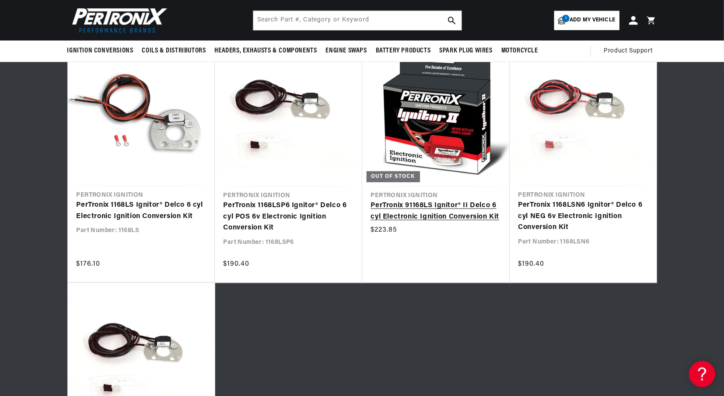
click at [402, 215] on link "PerTronix 91168LS Ignitor® II Delco 6 cyl Electronic Ignition Conversion Kit" at bounding box center [436, 211] width 130 height 22
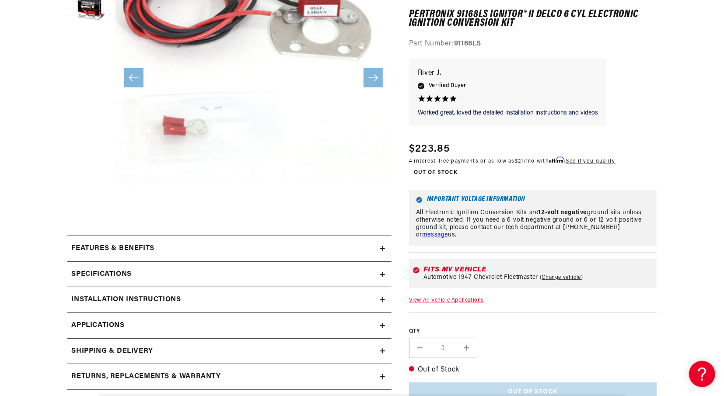
scroll to position [194, 0]
click at [382, 249] on icon at bounding box center [382, 248] width 0 height 5
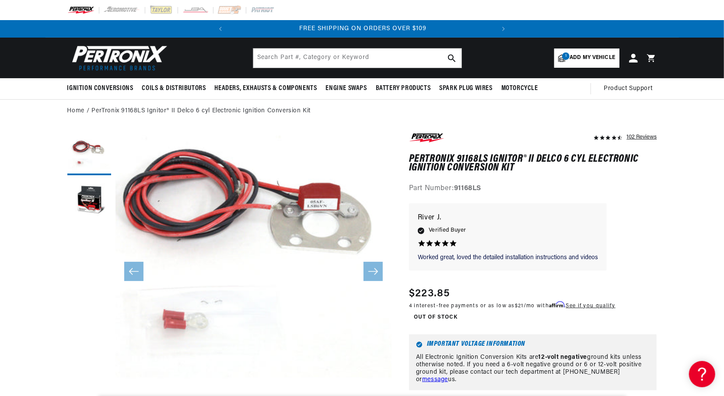
scroll to position [0, 265]
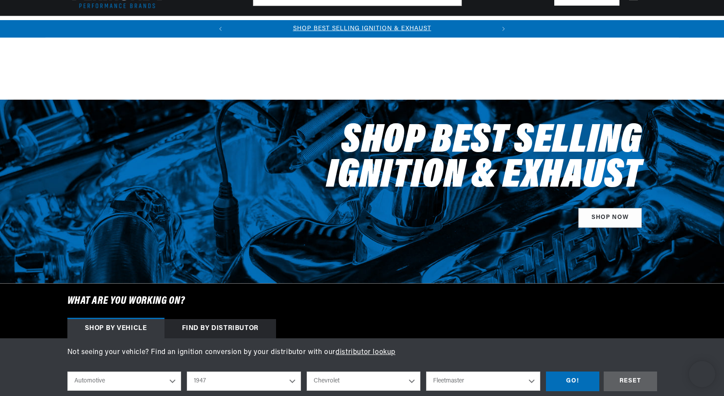
select select "1947"
select select "Chevrolet"
select select "Fleetmaster"
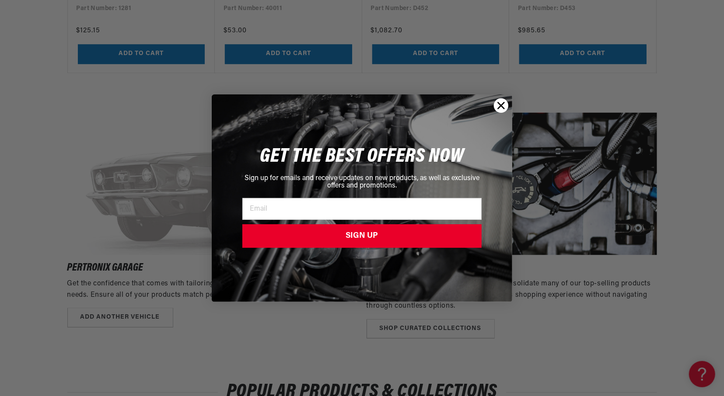
click at [502, 105] on circle "Close dialog" at bounding box center [501, 105] width 14 height 14
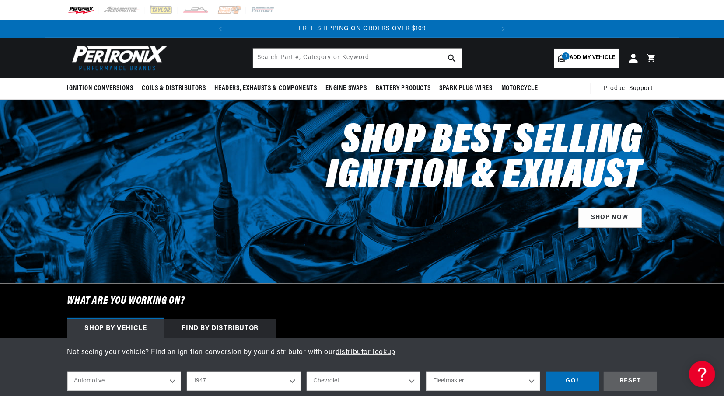
scroll to position [0, 265]
